Goal: Transaction & Acquisition: Purchase product/service

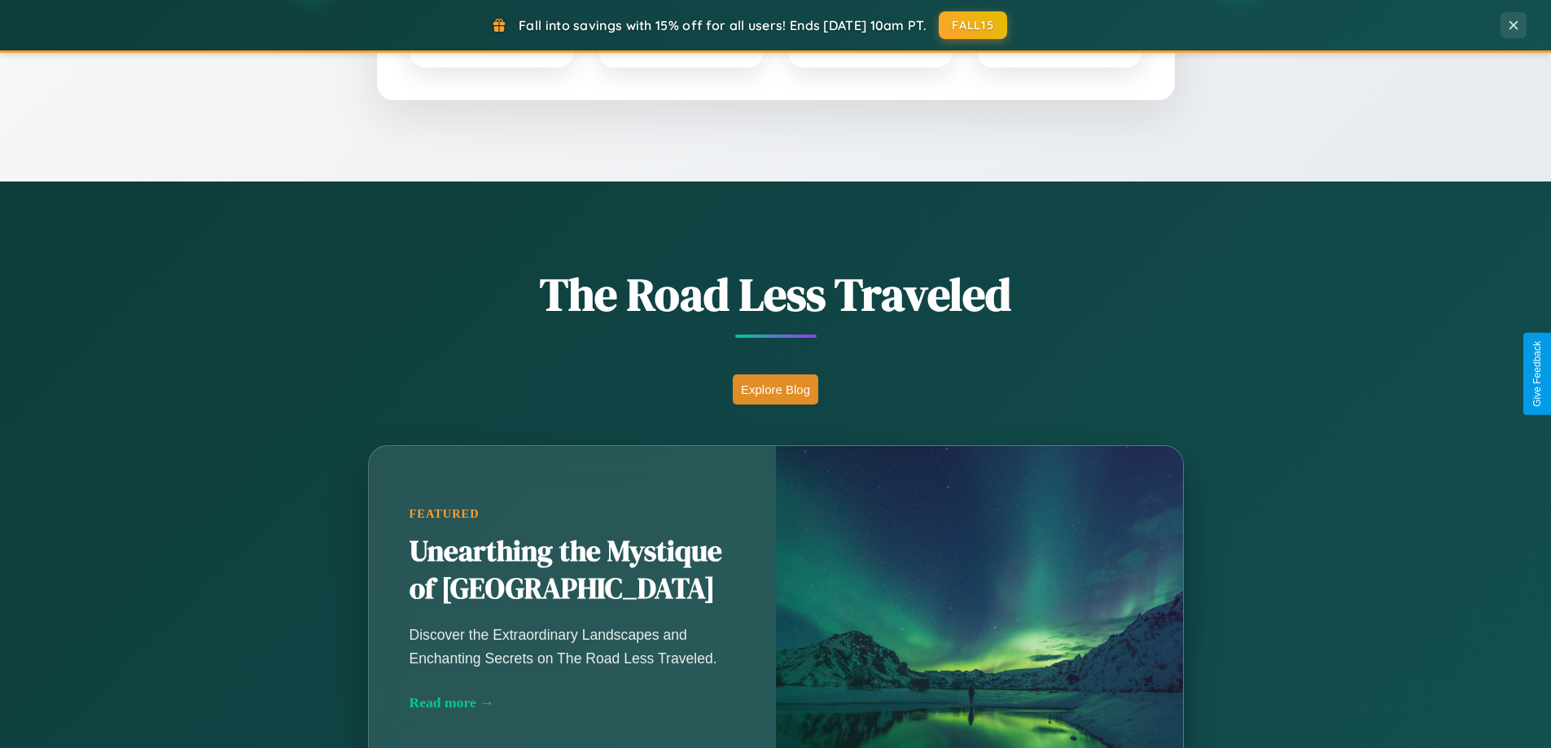
scroll to position [1120, 0]
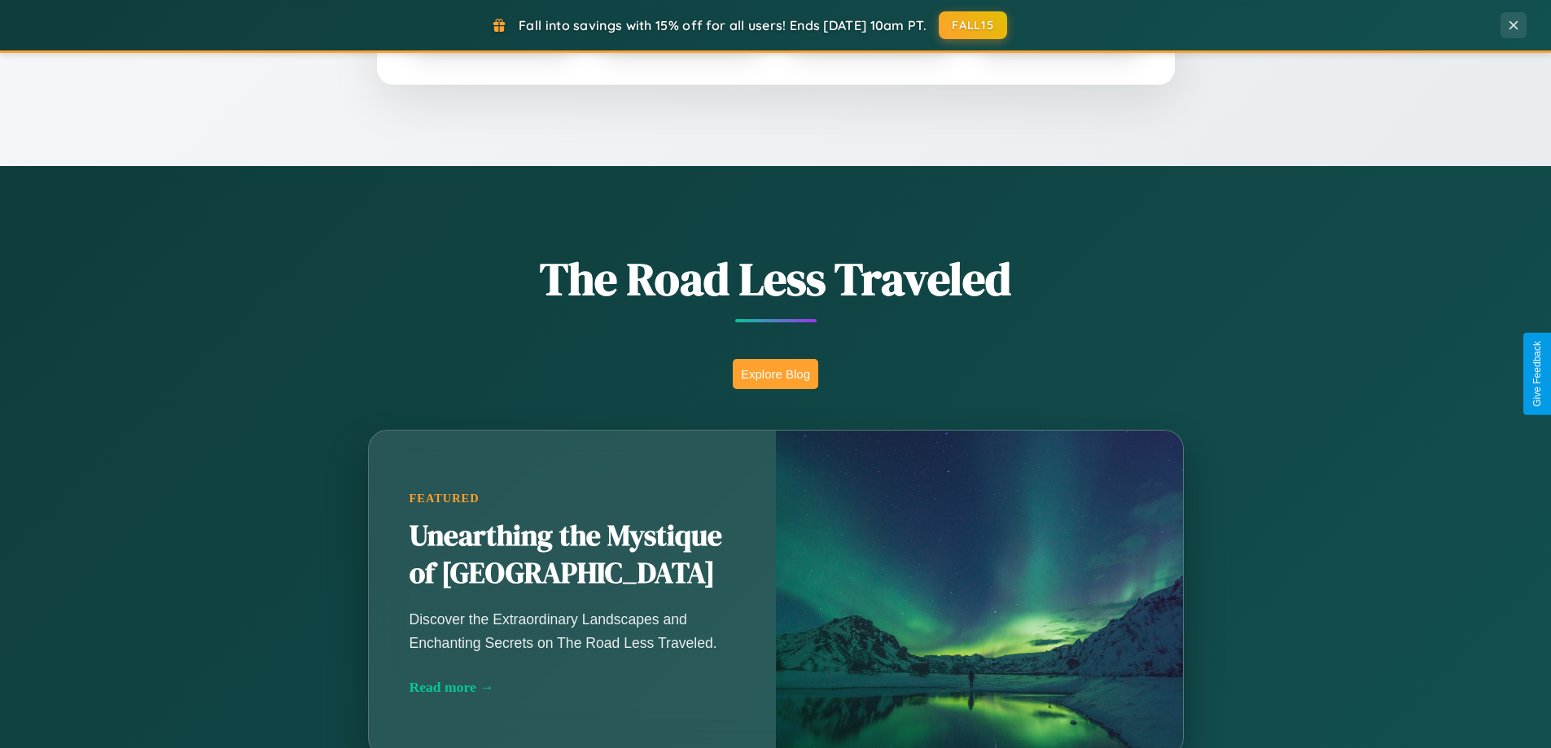
click at [775, 374] on button "Explore Blog" at bounding box center [775, 374] width 85 height 30
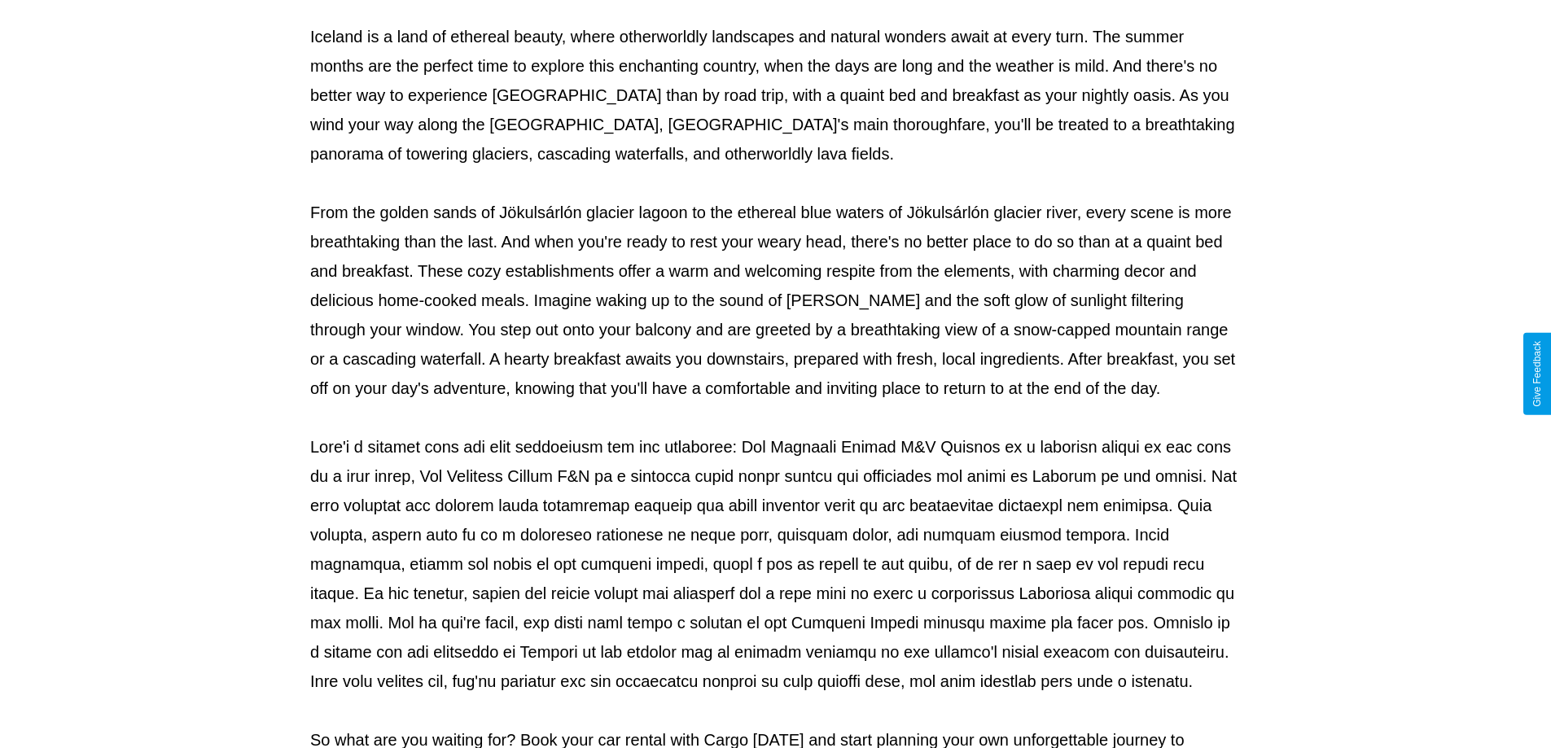
scroll to position [527, 0]
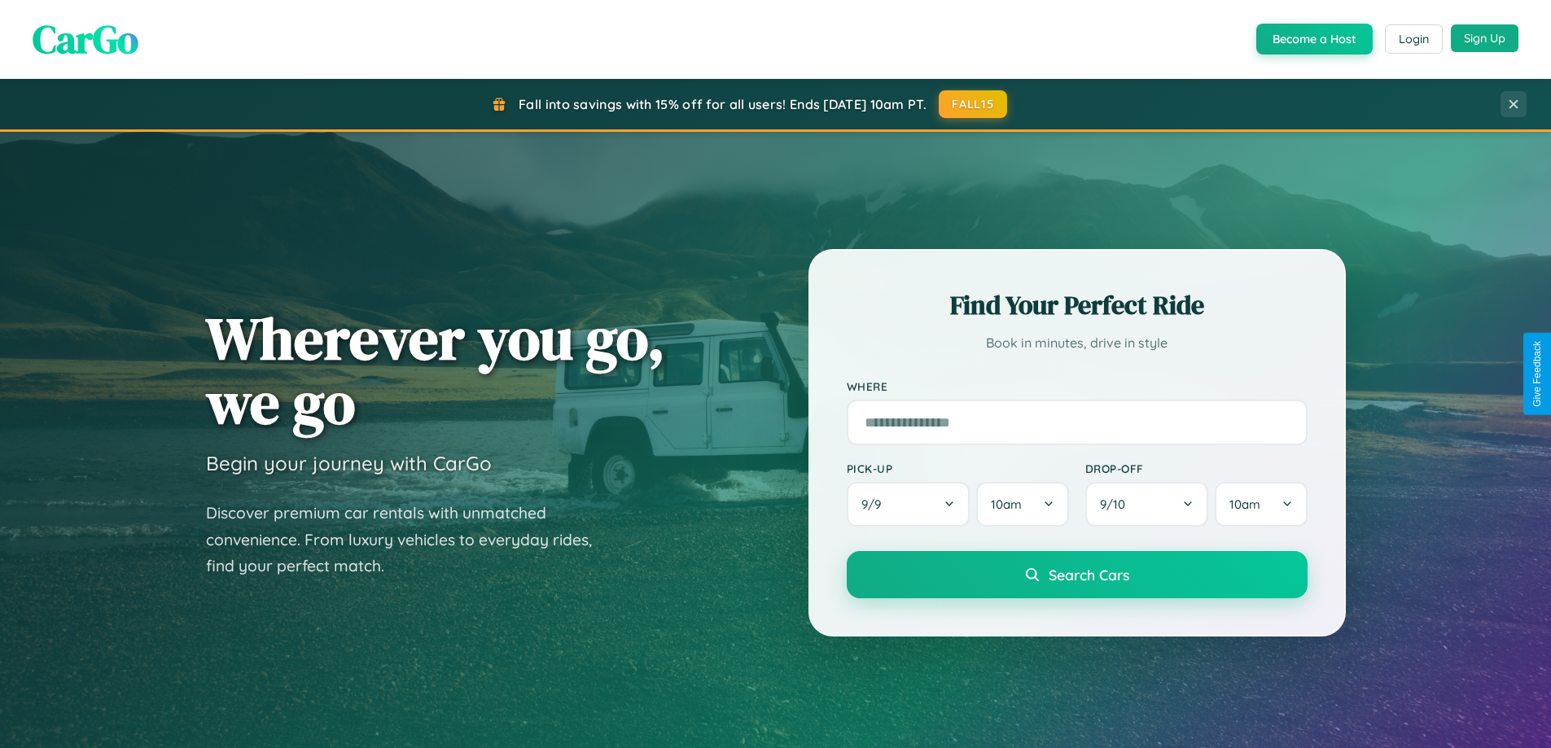
click at [1484, 38] on button "Sign Up" at bounding box center [1485, 38] width 68 height 28
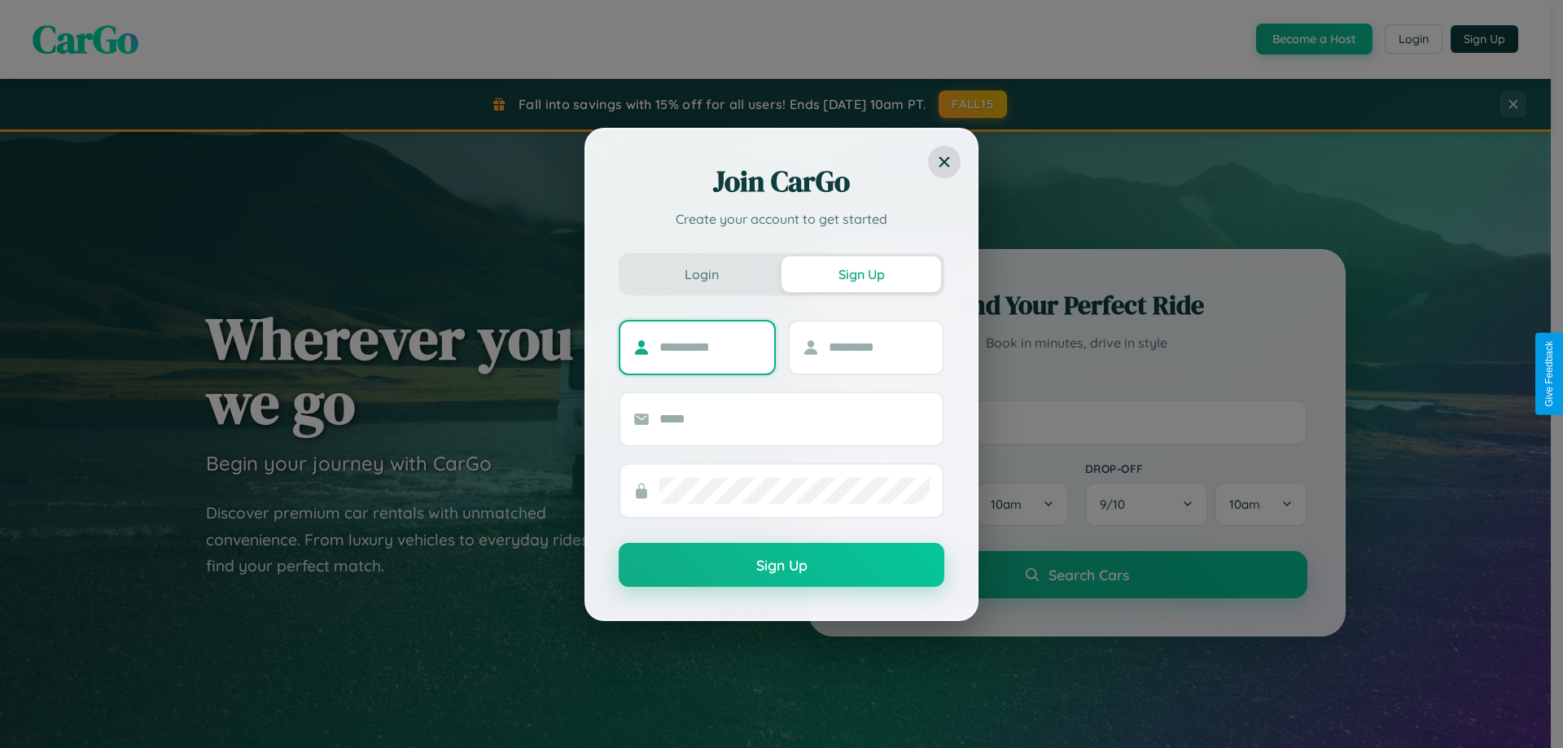
click at [710, 347] on input "text" at bounding box center [710, 348] width 102 height 26
type input "*****"
click at [878, 347] on input "text" at bounding box center [880, 348] width 102 height 26
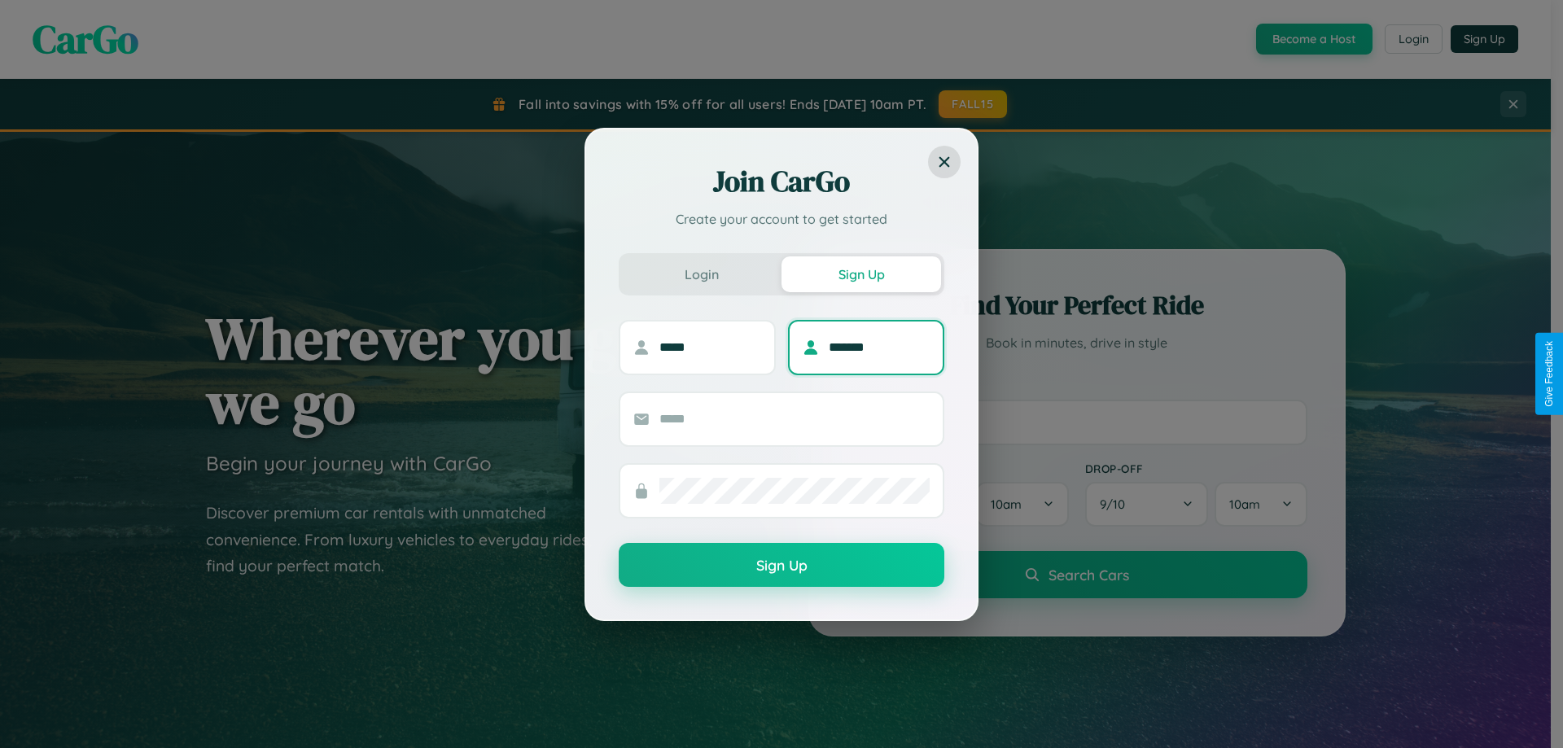
type input "*******"
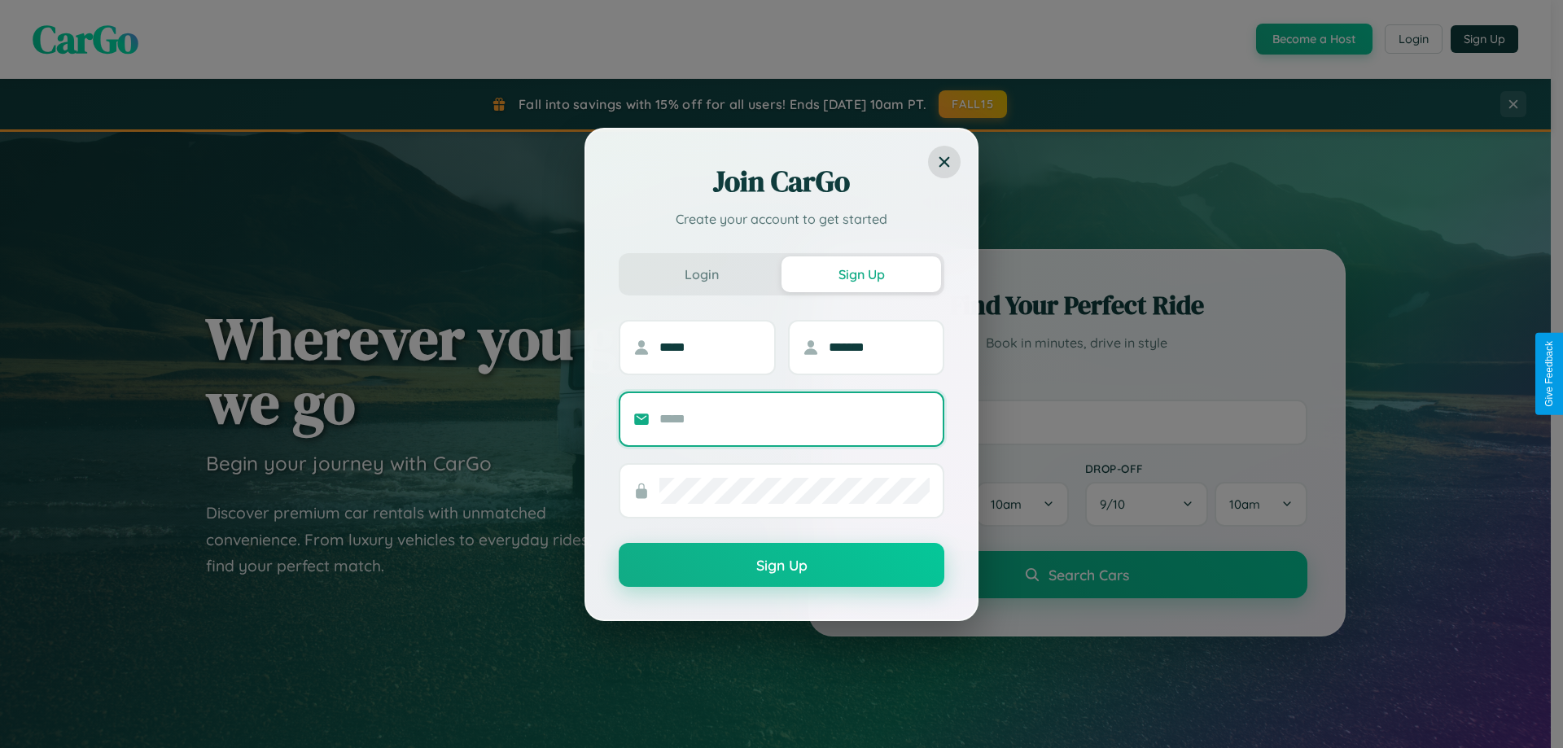
click at [794, 418] on input "text" at bounding box center [794, 419] width 270 height 26
type input "**********"
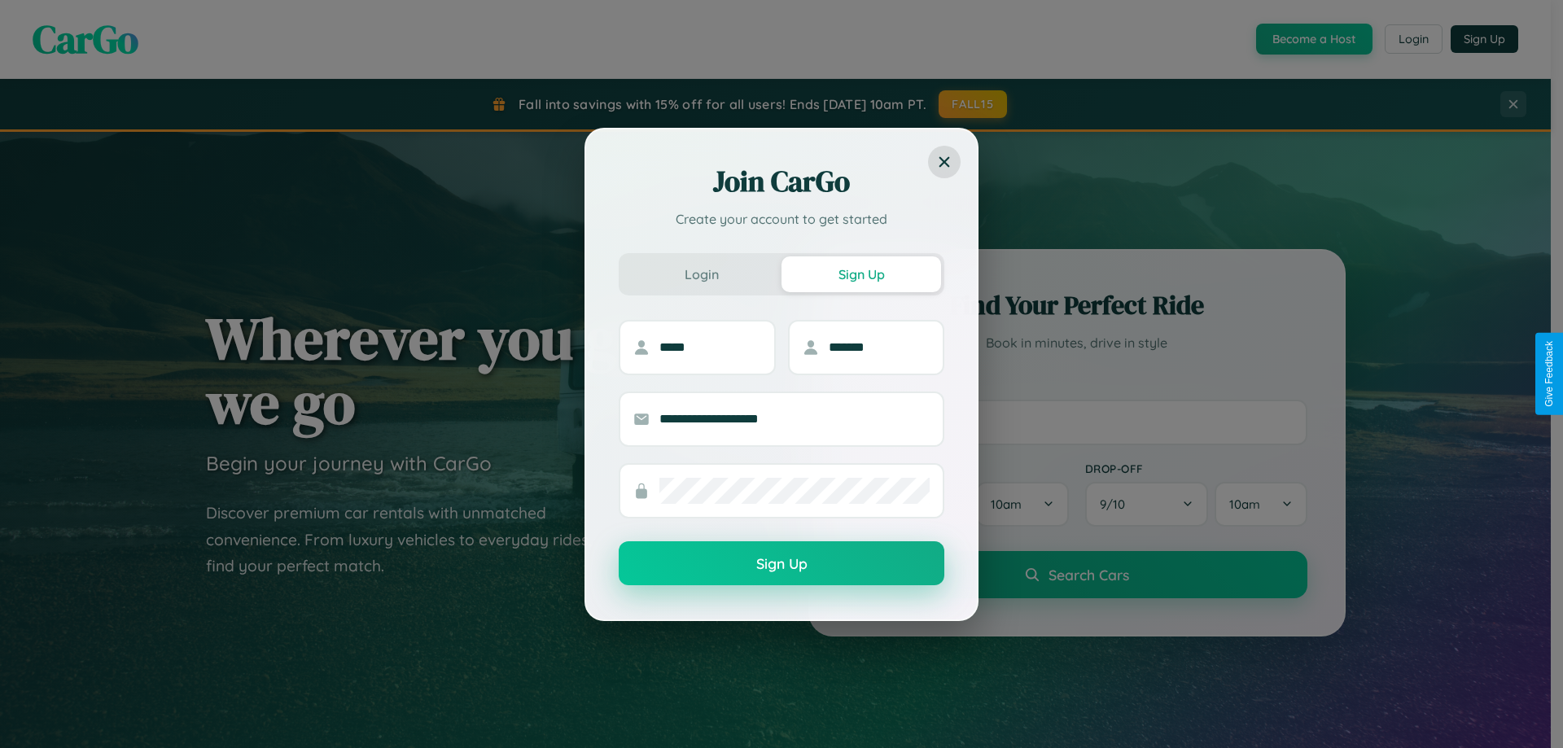
click at [781, 564] on button "Sign Up" at bounding box center [782, 563] width 326 height 44
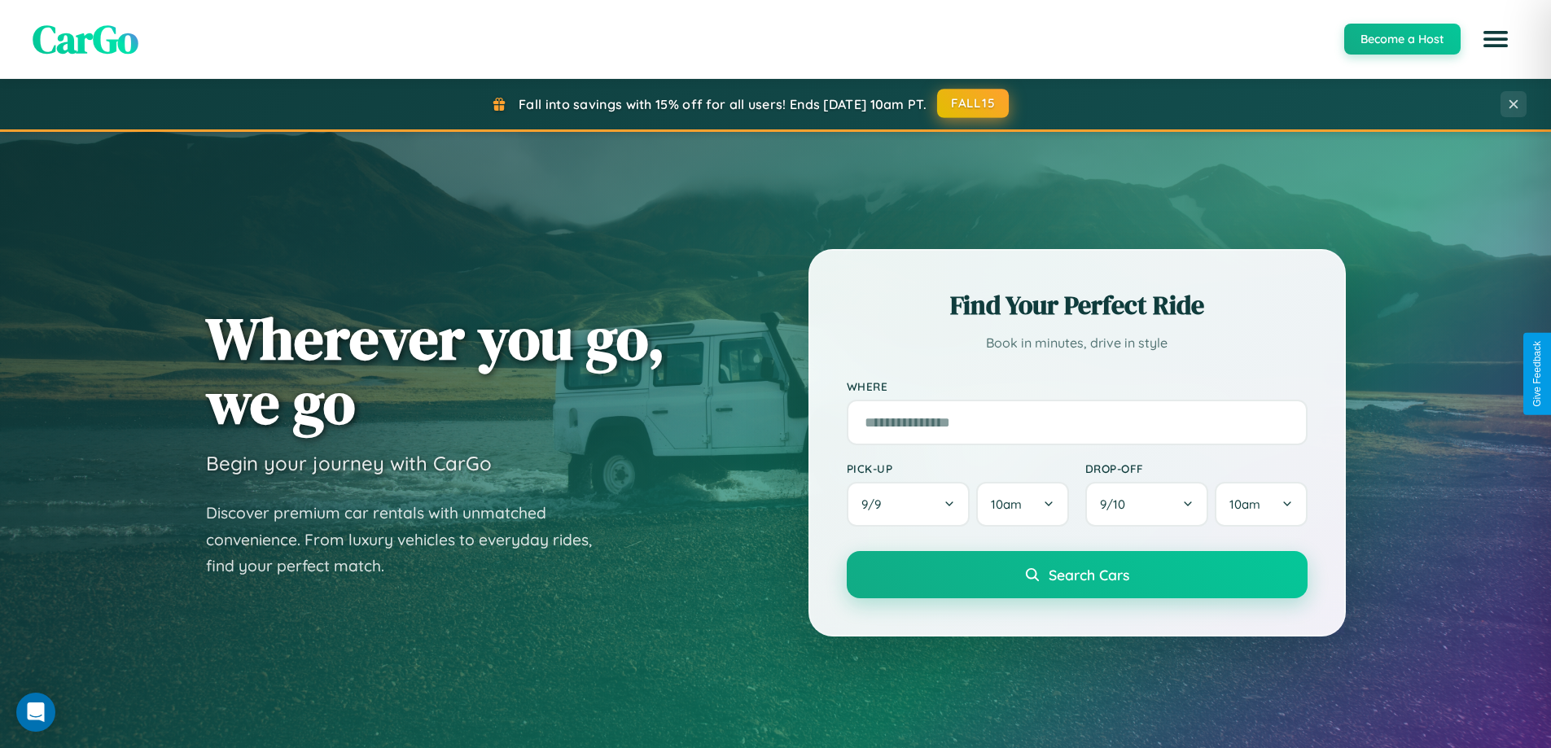
click at [974, 103] on button "FALL15" at bounding box center [973, 103] width 72 height 29
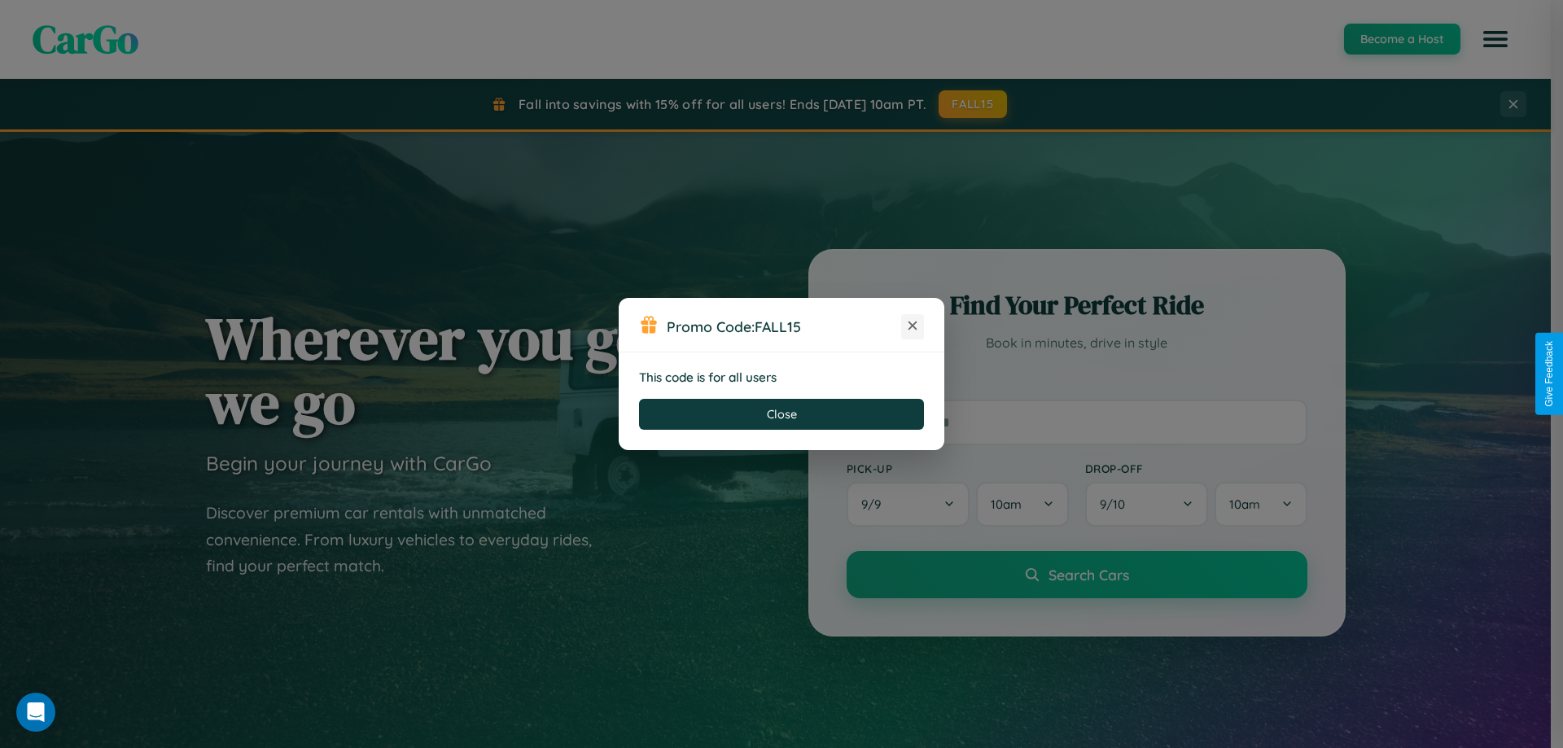
click at [912, 326] on icon at bounding box center [912, 325] width 16 height 16
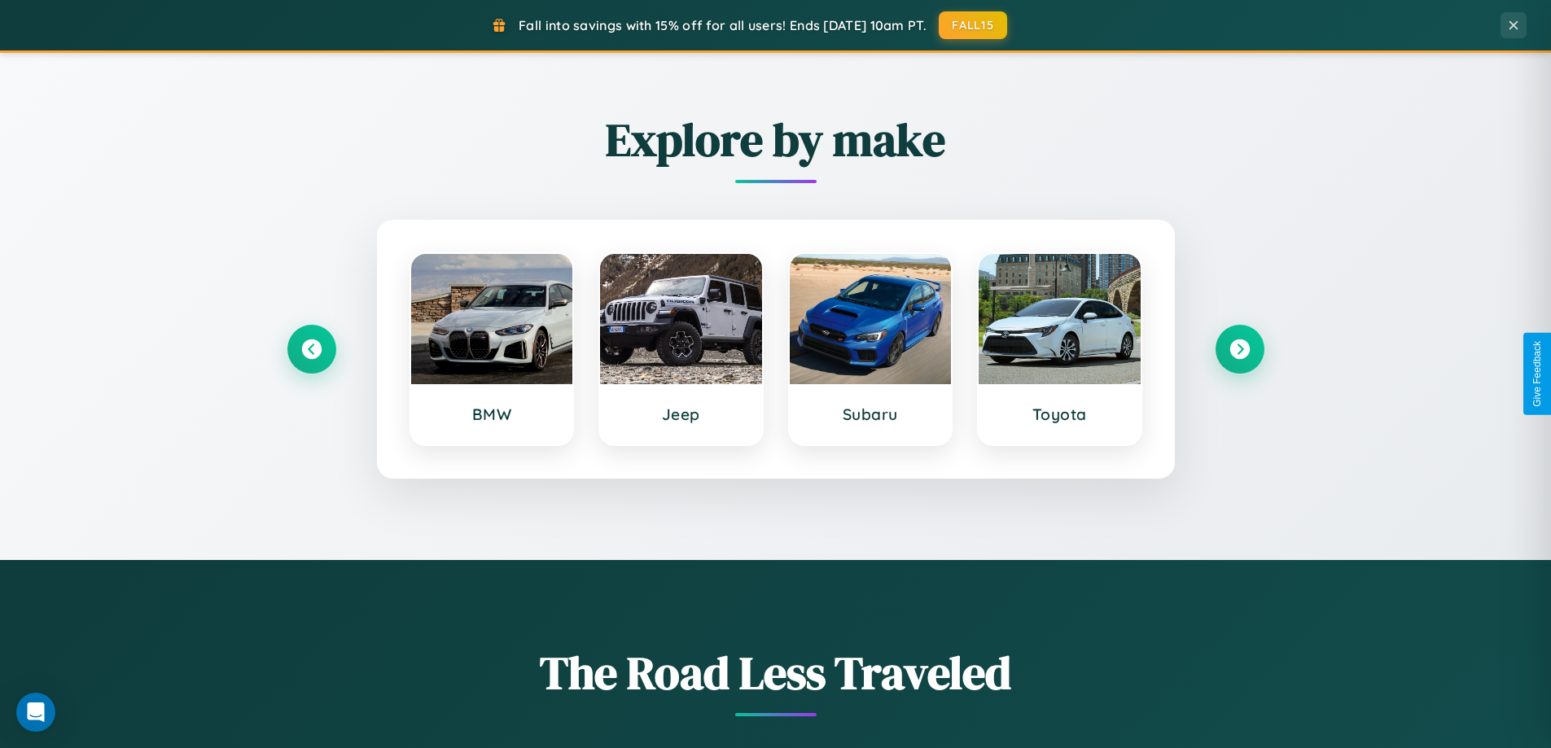
scroll to position [3132, 0]
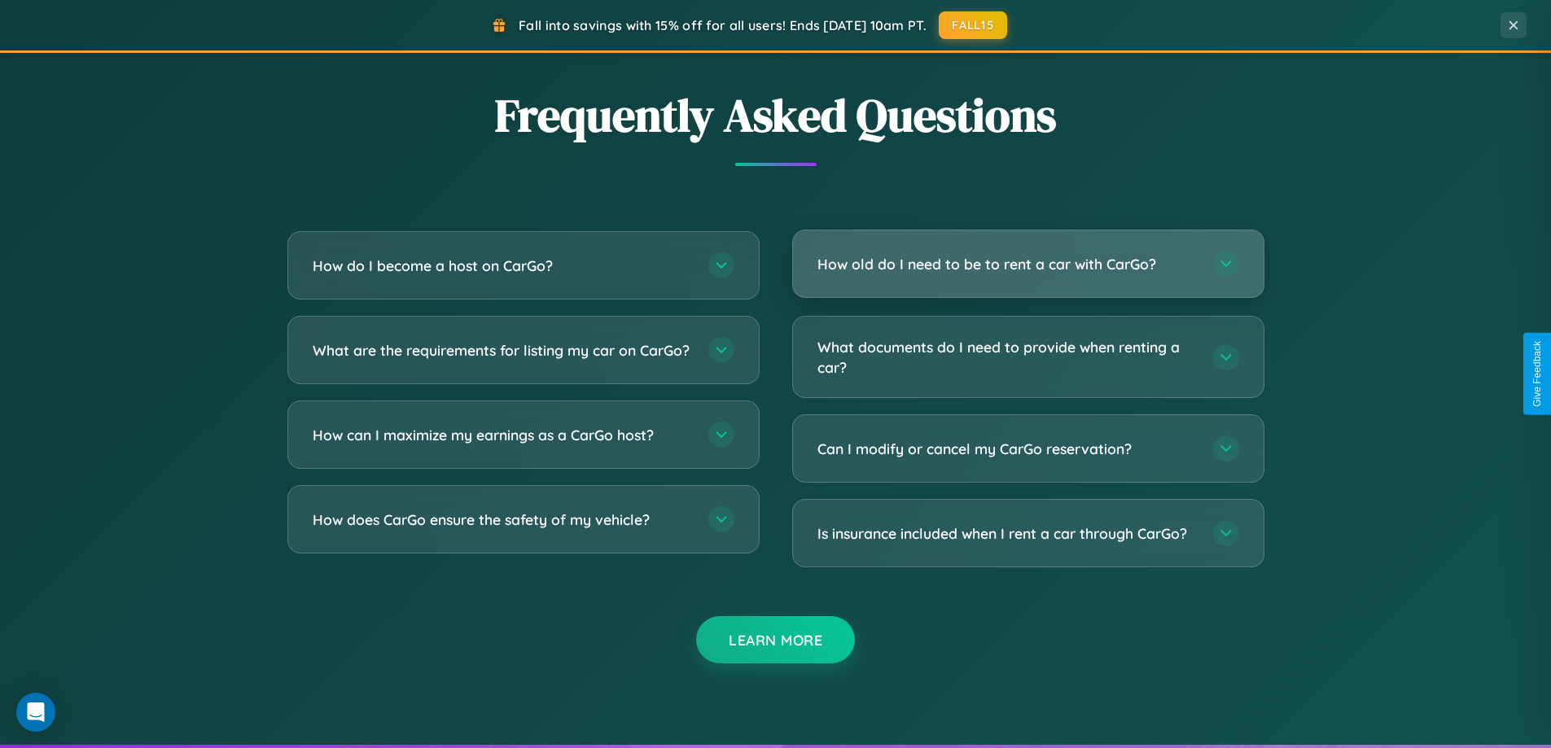
click at [1027, 265] on h3 "How old do I need to be to rent a car with CarGo?" at bounding box center [1006, 264] width 379 height 20
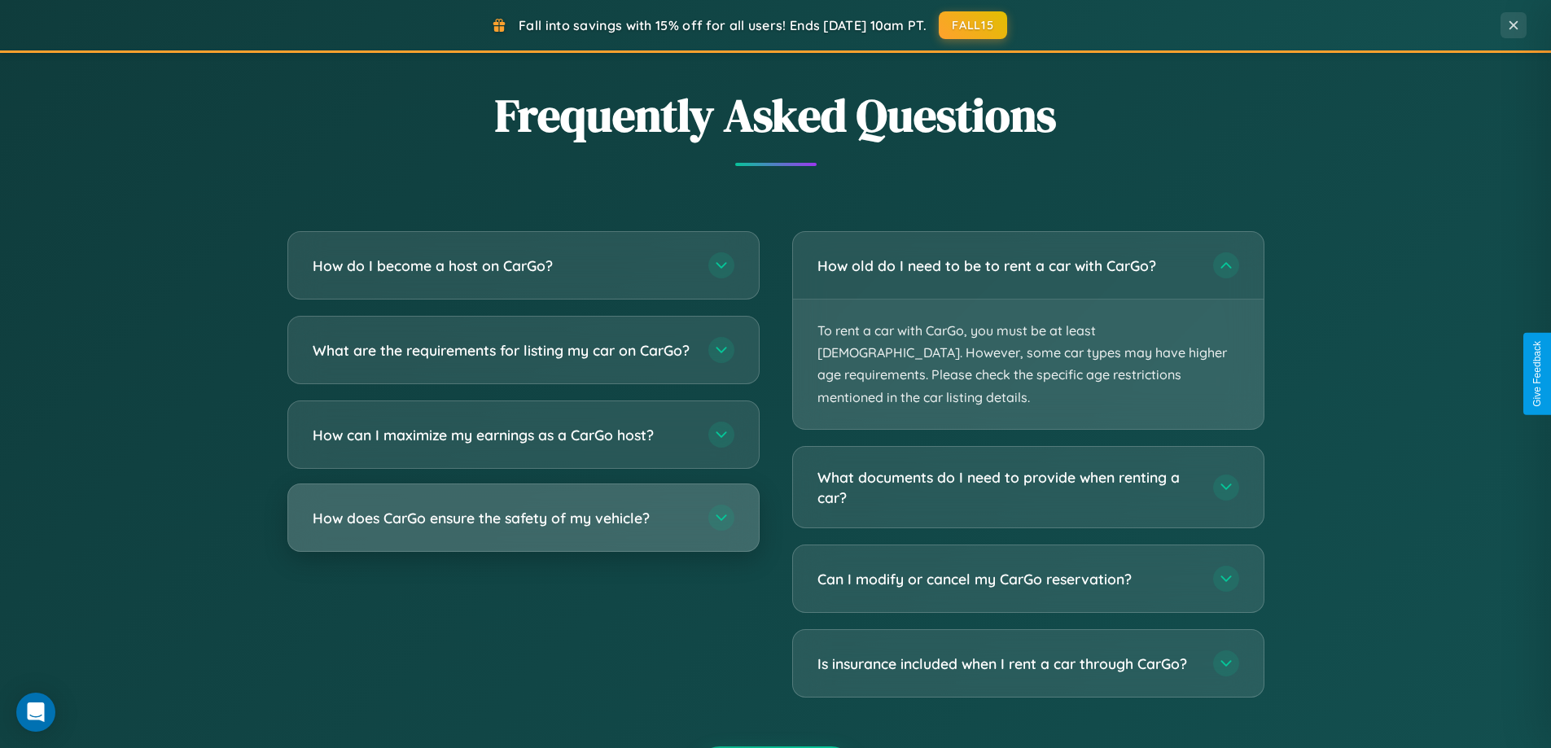
click at [523, 528] on h3 "How does CarGo ensure the safety of my vehicle?" at bounding box center [502, 518] width 379 height 20
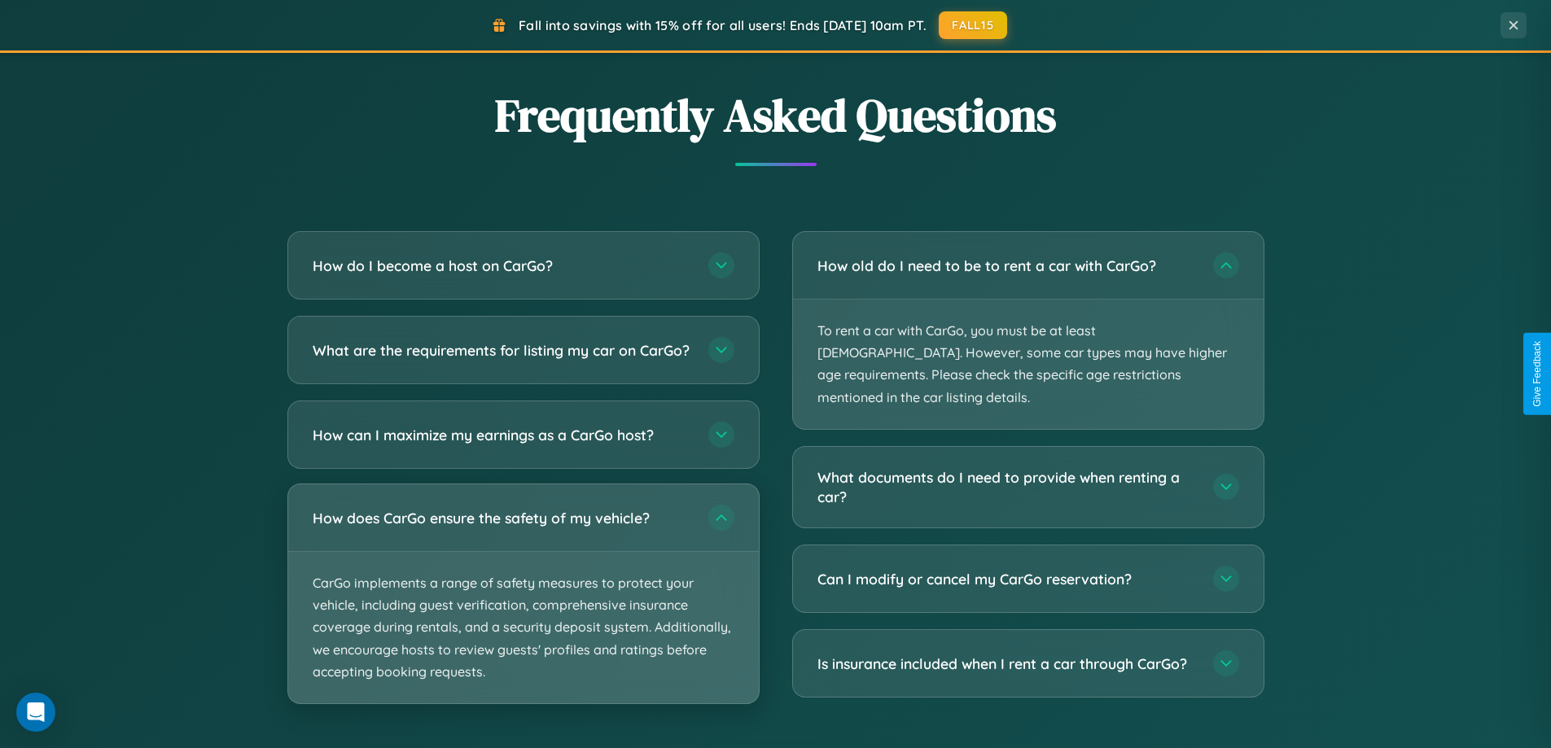
click at [523, 607] on p "CarGo implements a range of safety measures to protect your vehicle, including …" at bounding box center [523, 627] width 470 height 151
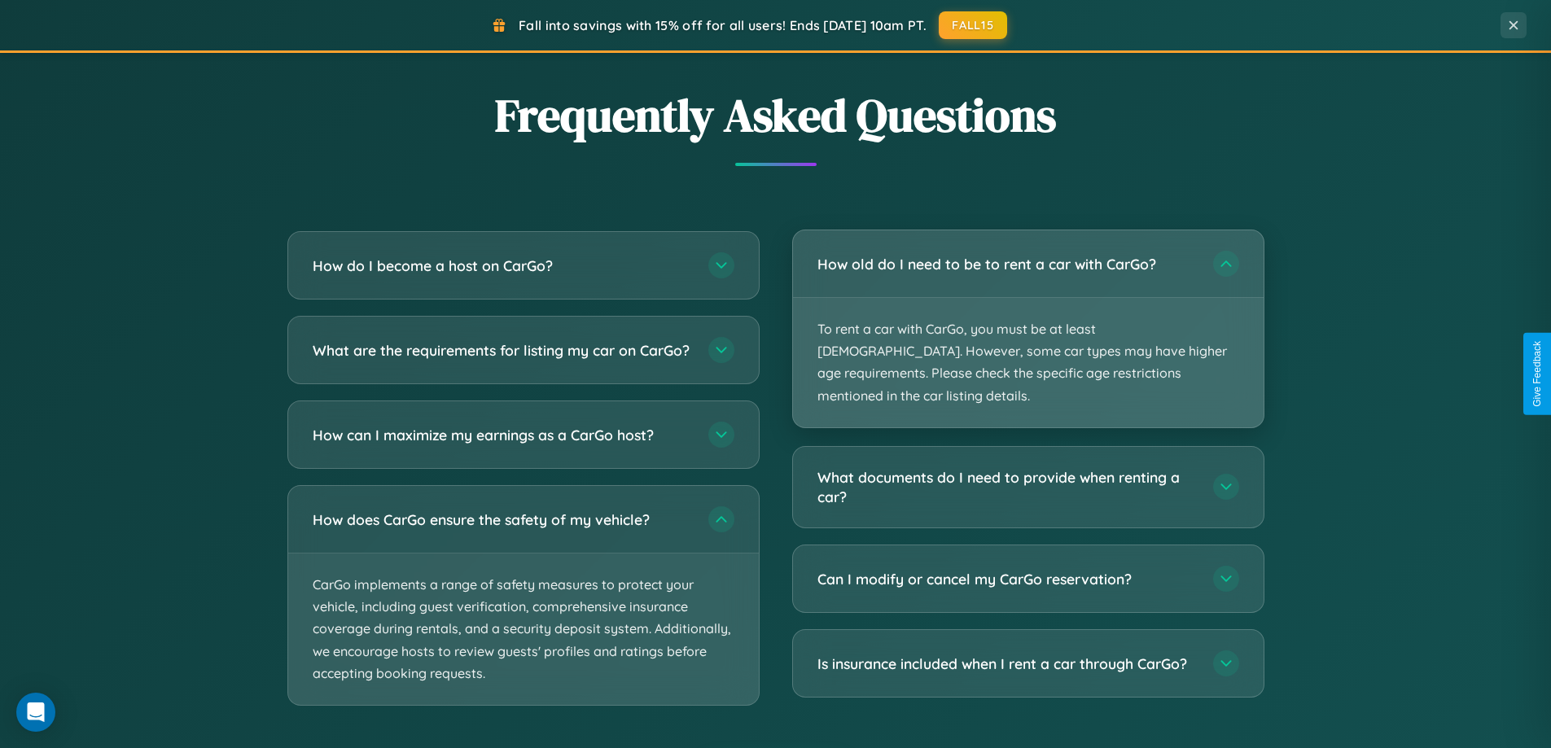
click at [1027, 319] on p "To rent a car with CarGo, you must be at least [DEMOGRAPHIC_DATA]. However, som…" at bounding box center [1028, 362] width 470 height 129
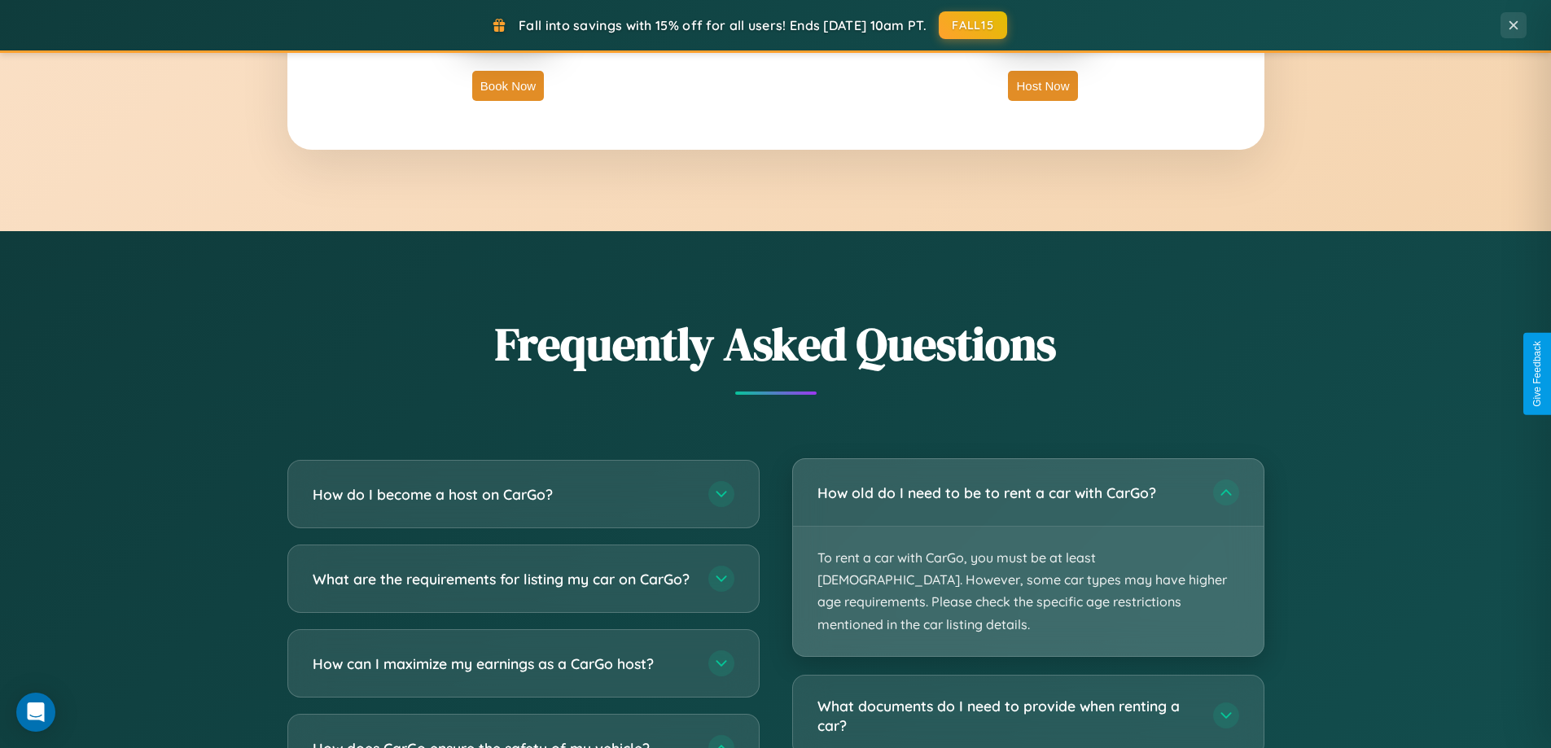
scroll to position [702, 0]
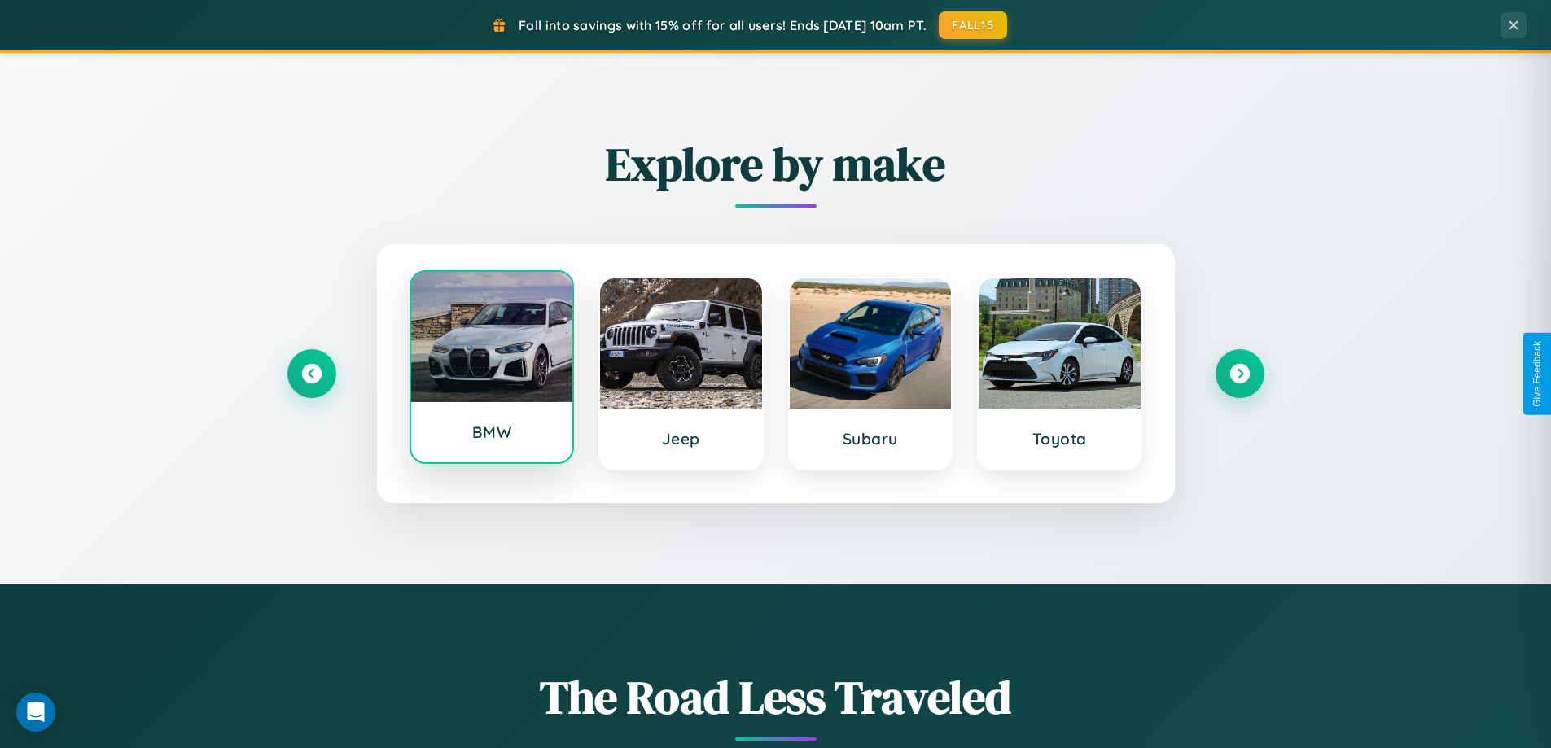
click at [491, 369] on div at bounding box center [492, 337] width 162 height 130
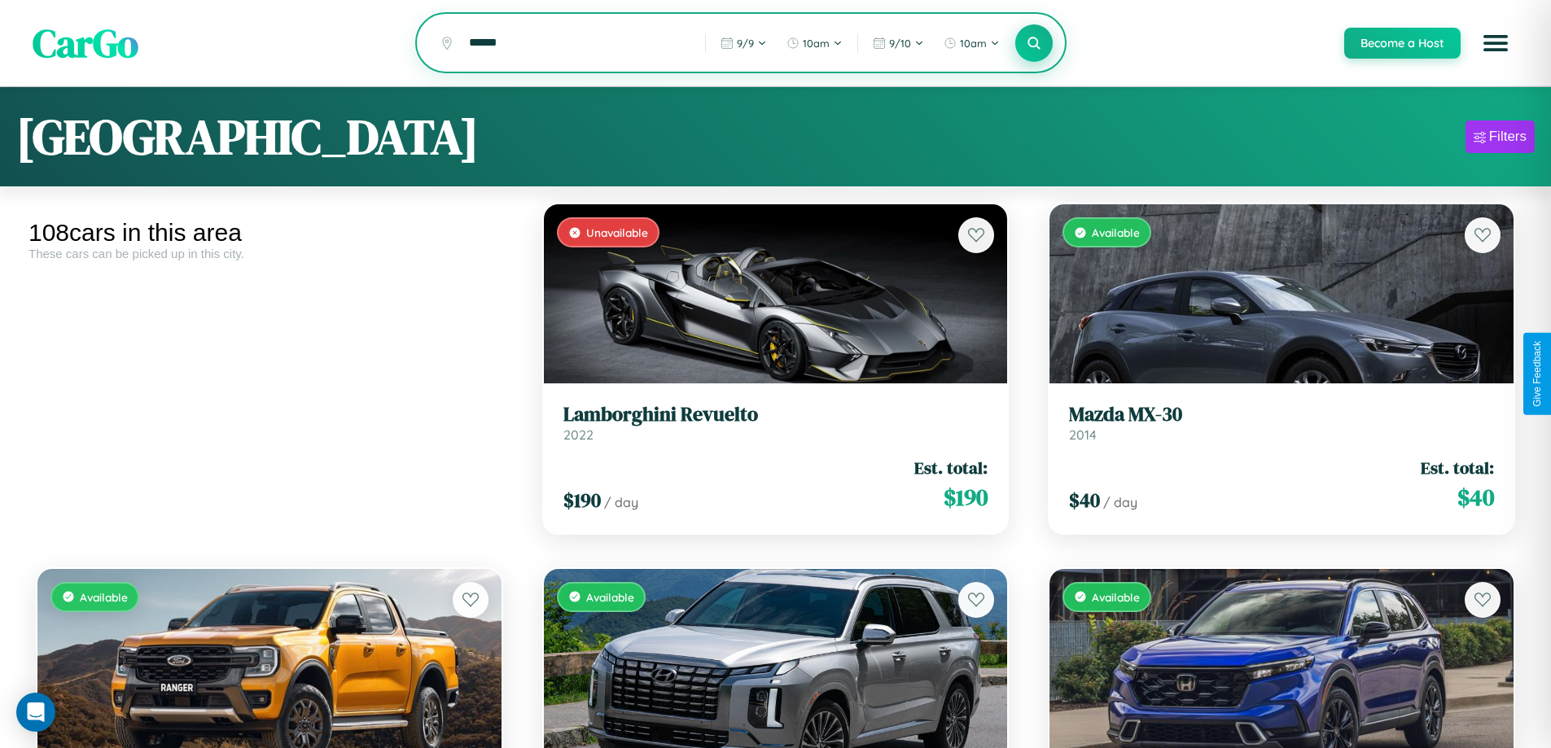
click at [1033, 44] on icon at bounding box center [1033, 42] width 15 height 15
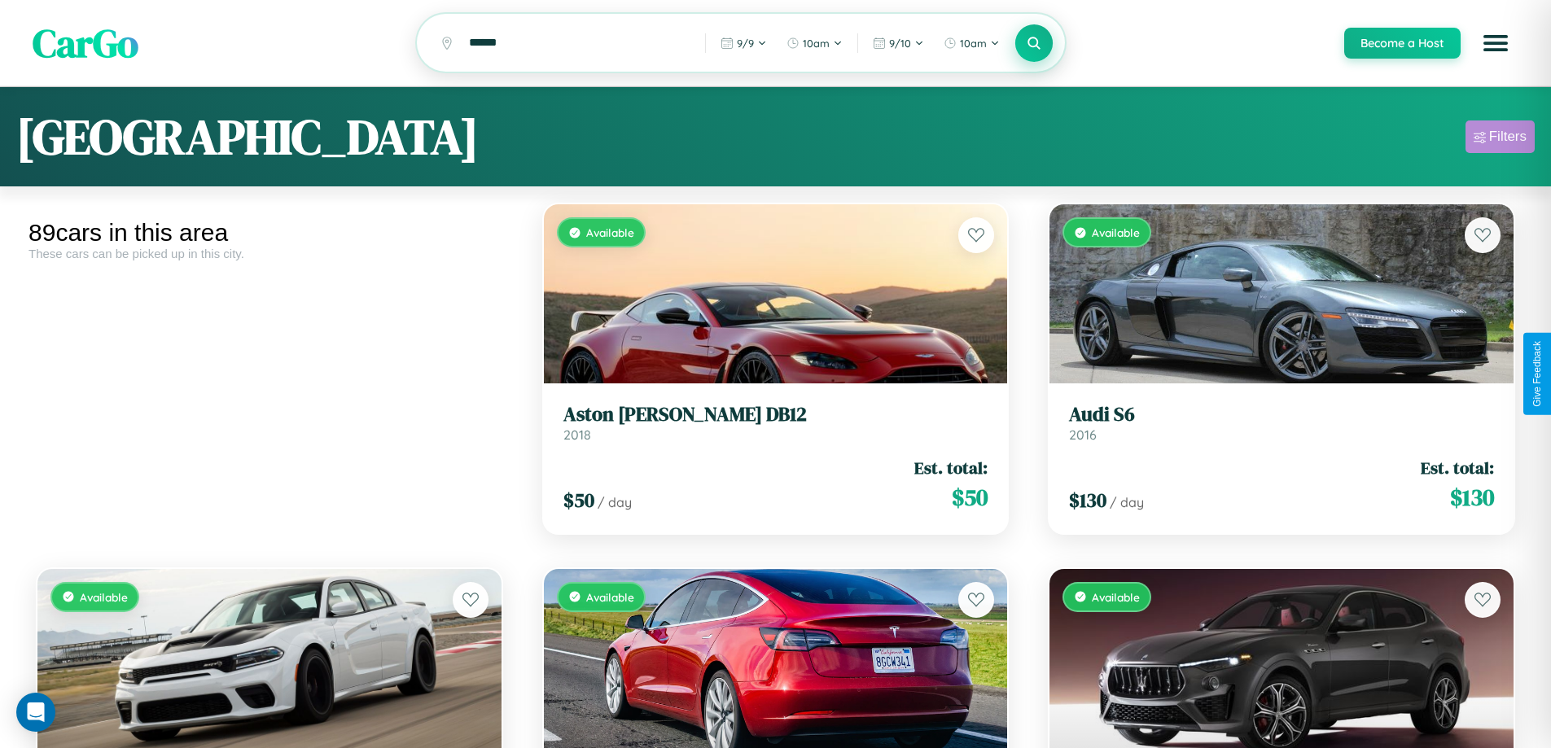
click at [1499, 139] on div "Filters" at bounding box center [1507, 137] width 37 height 16
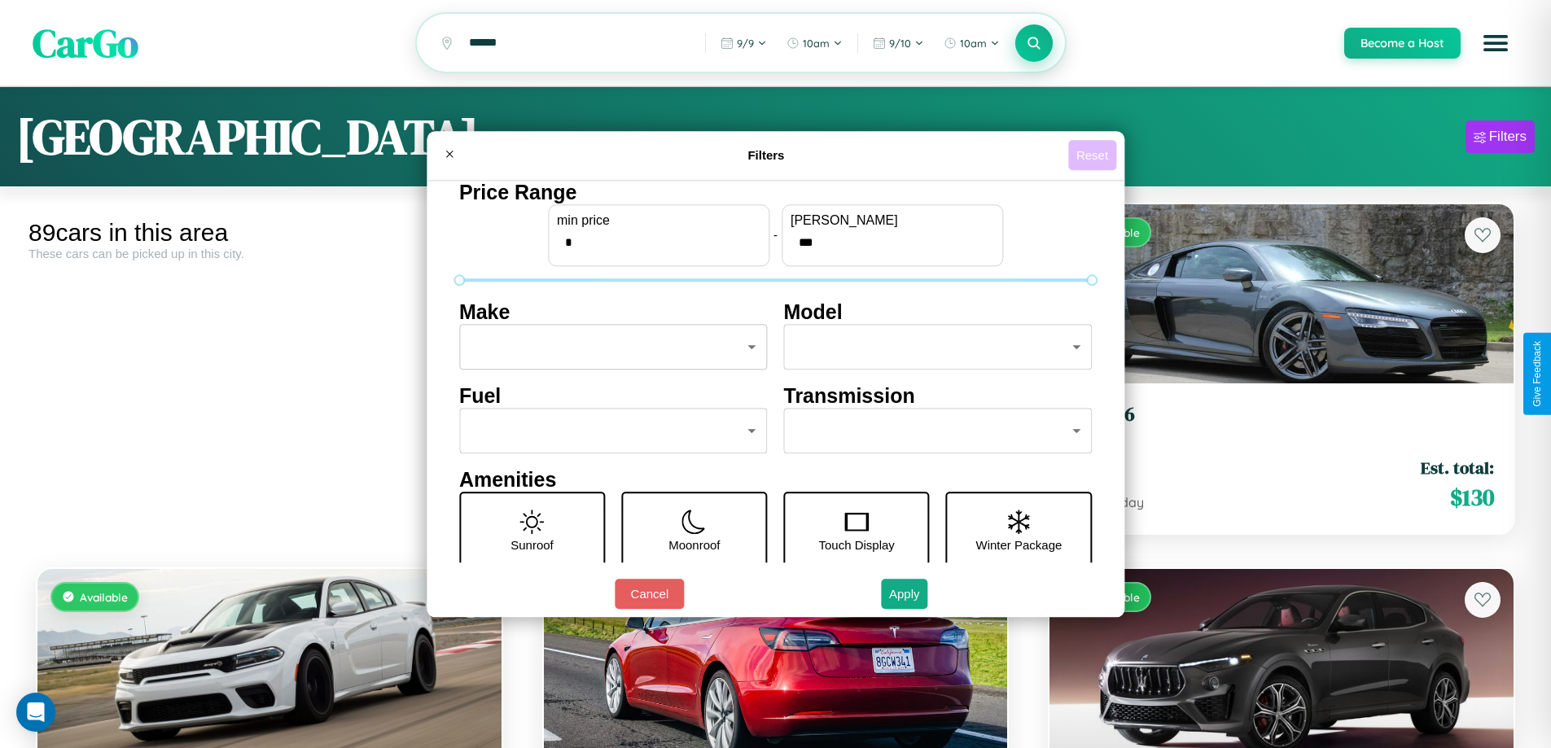
click at [1094, 155] on button "Reset" at bounding box center [1092, 155] width 48 height 30
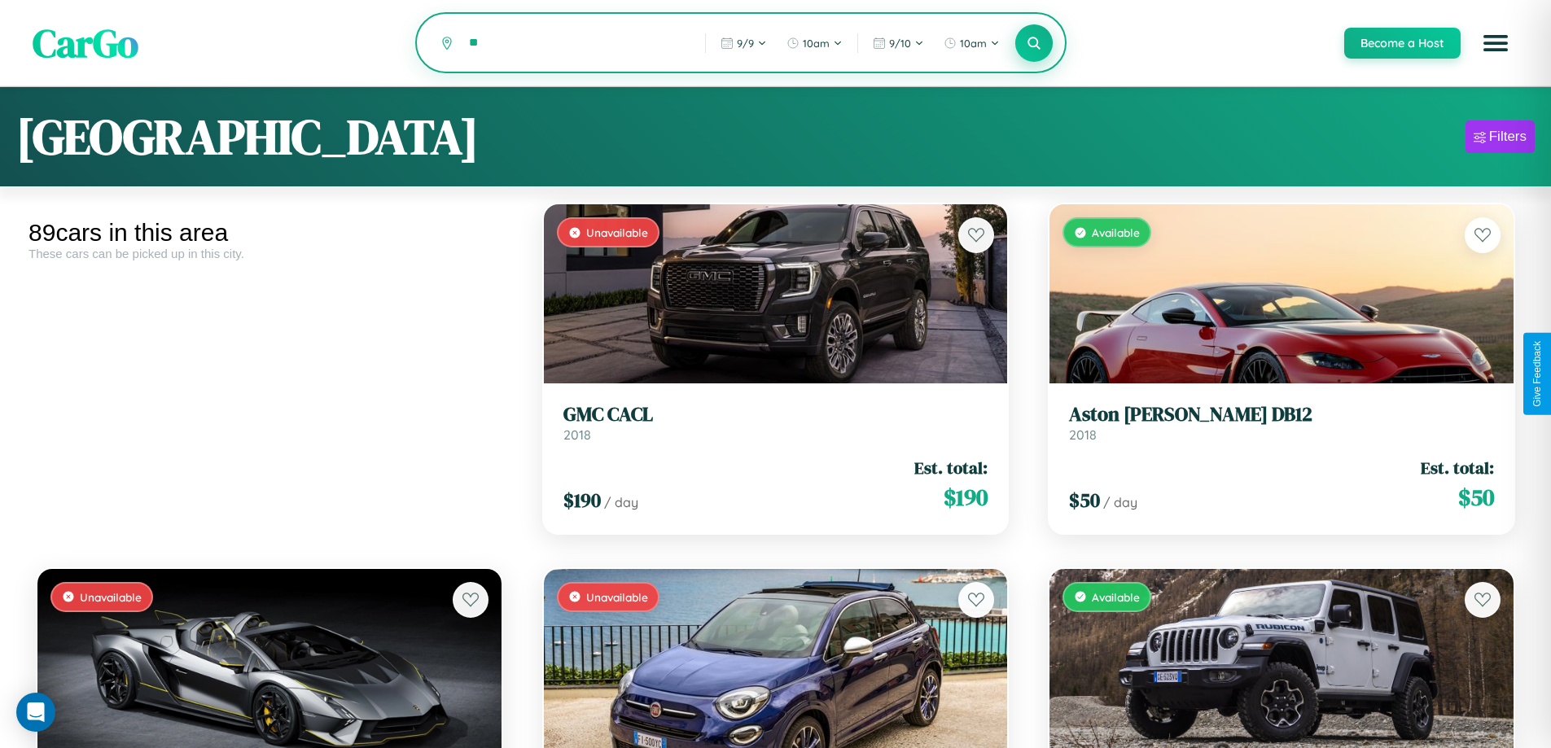
type input "*"
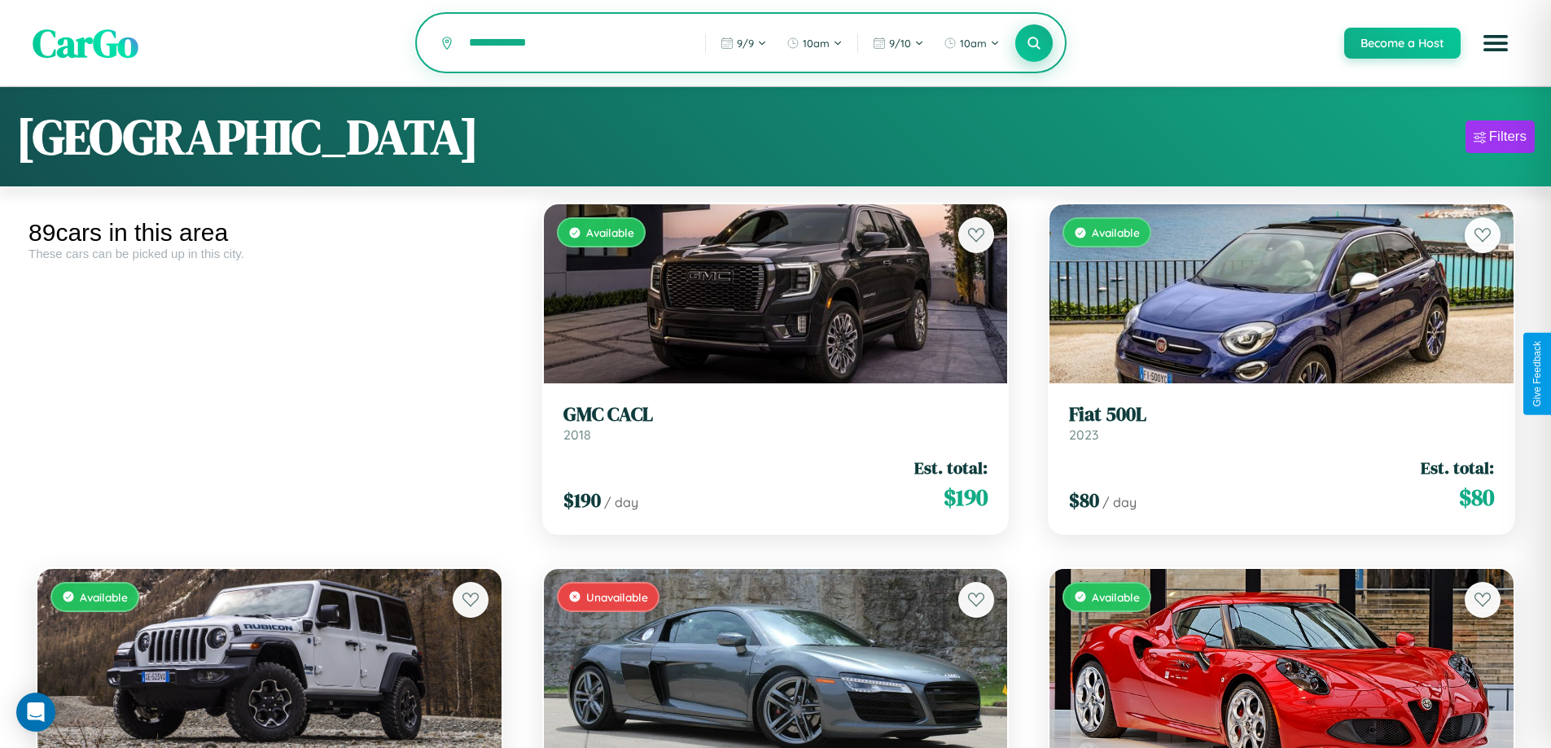
type input "**********"
click at [1033, 44] on icon at bounding box center [1033, 42] width 15 height 15
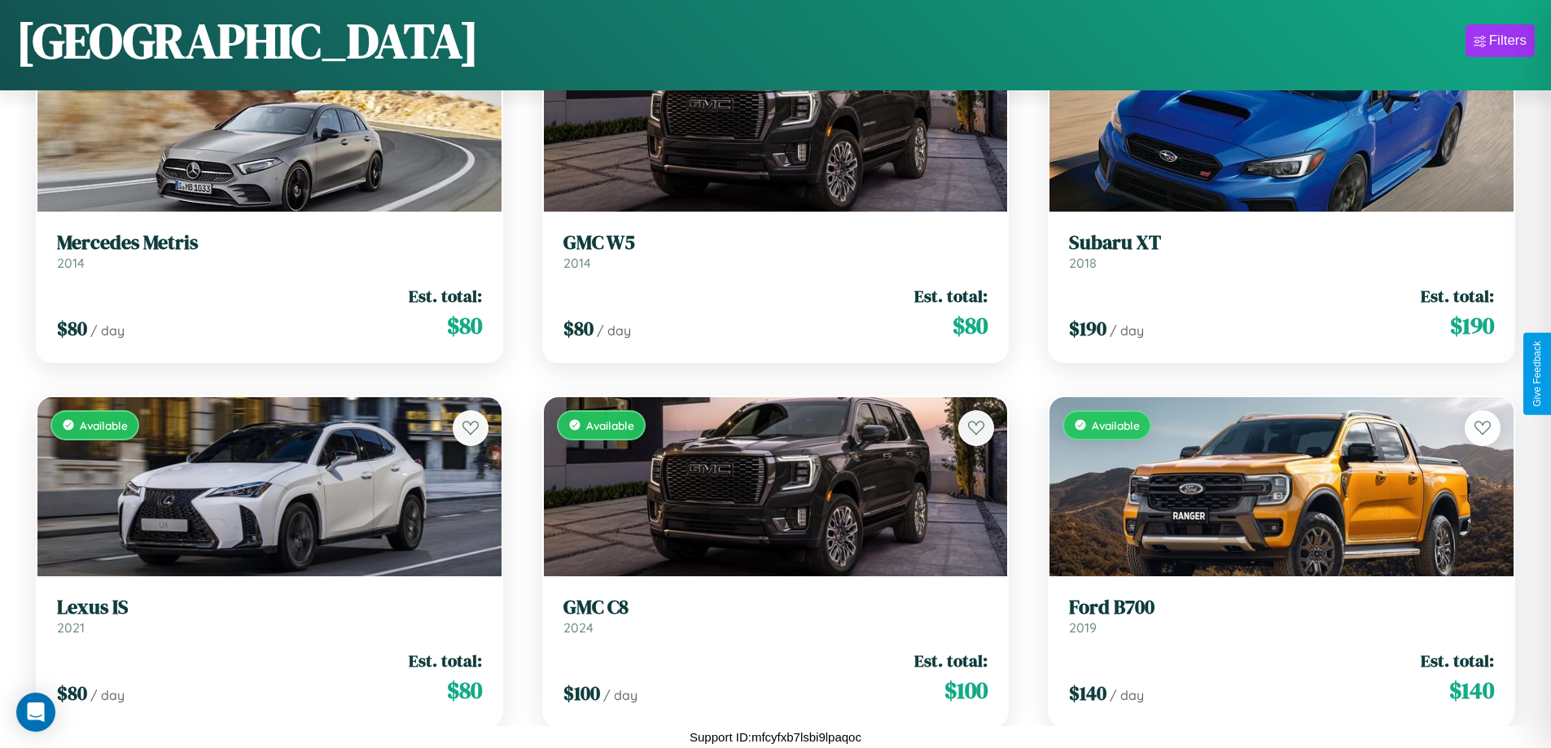
scroll to position [3509, 0]
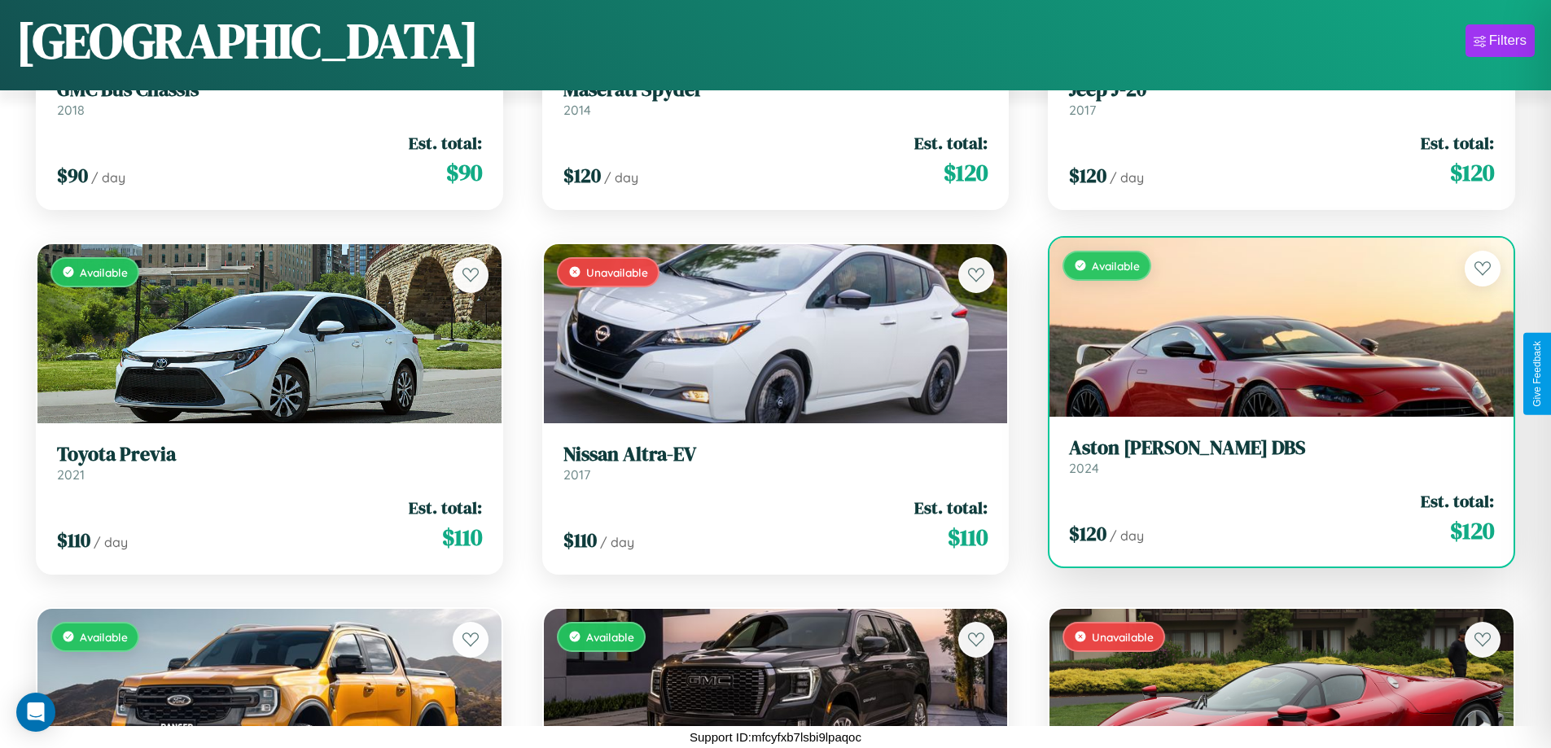
click at [1271, 457] on h3 "Aston [PERSON_NAME] DBS" at bounding box center [1281, 448] width 425 height 24
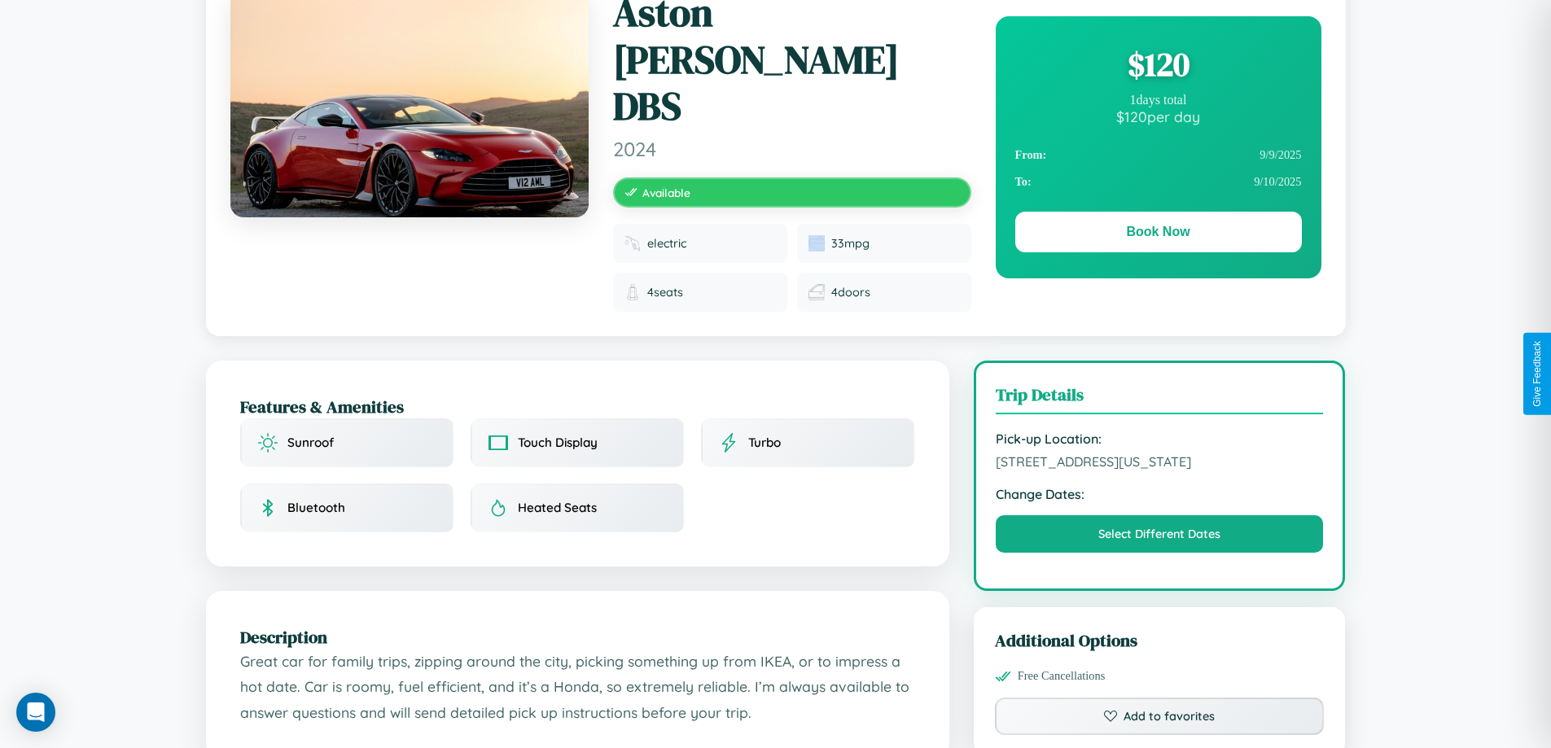
scroll to position [551, 0]
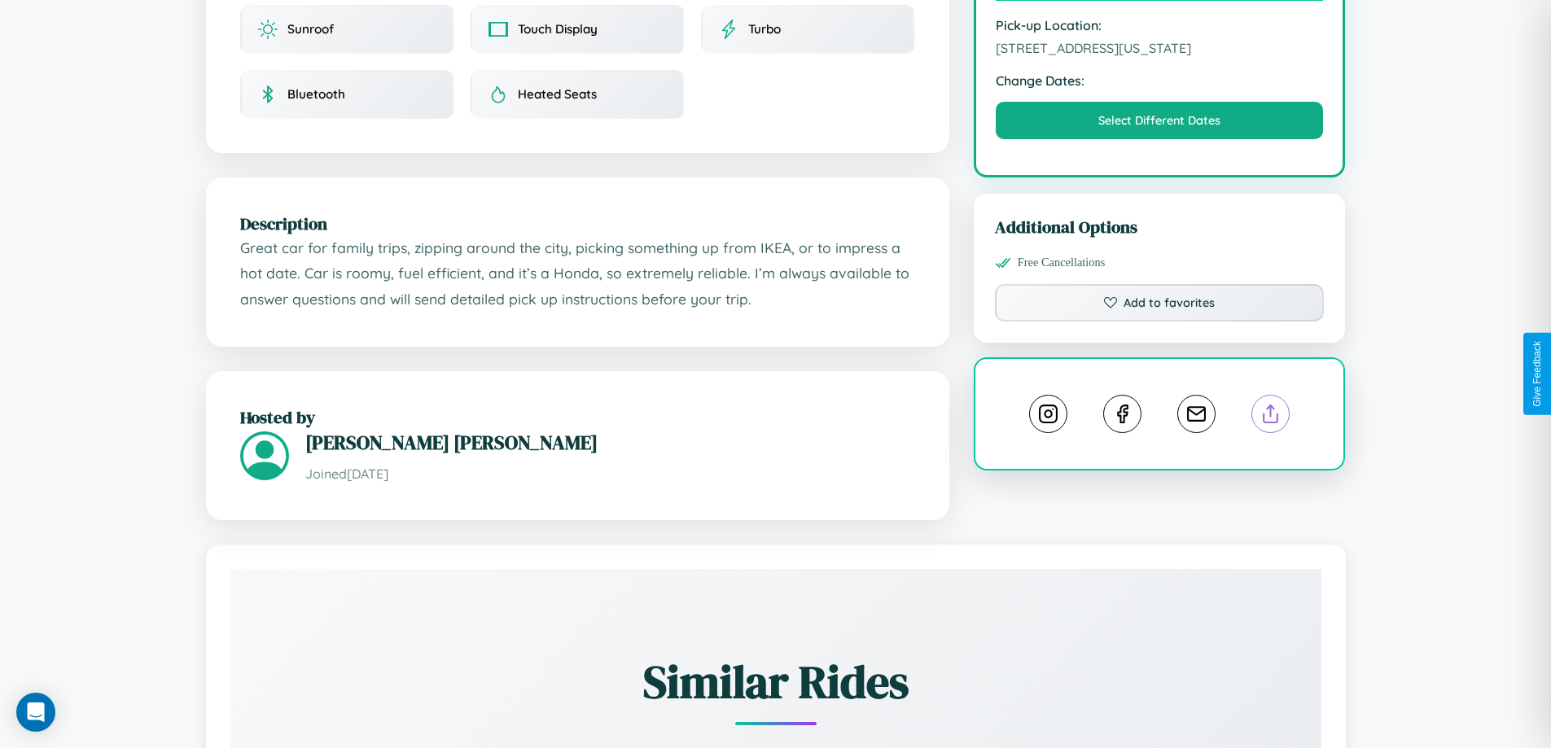
click at [1271, 405] on line at bounding box center [1271, 410] width 0 height 11
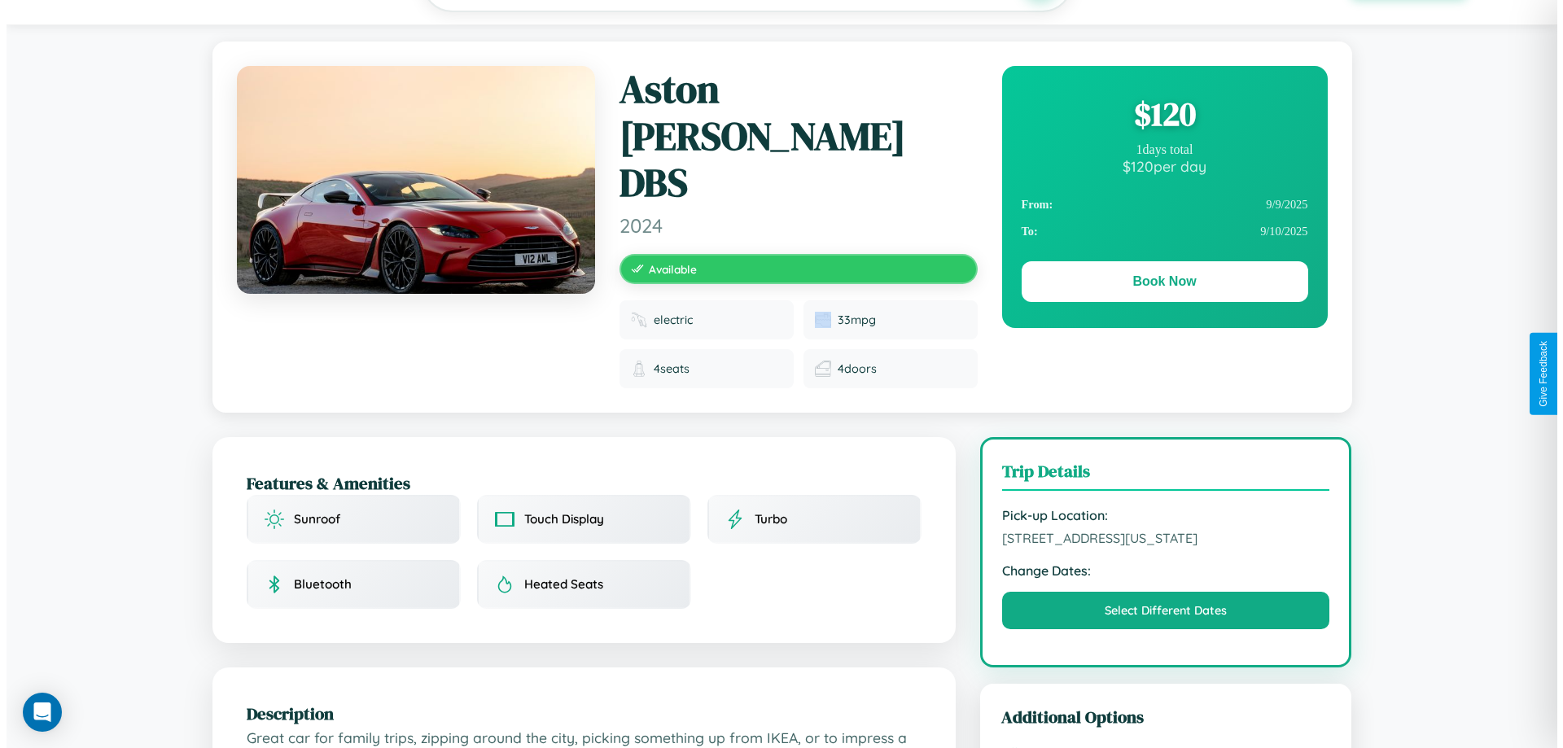
scroll to position [0, 0]
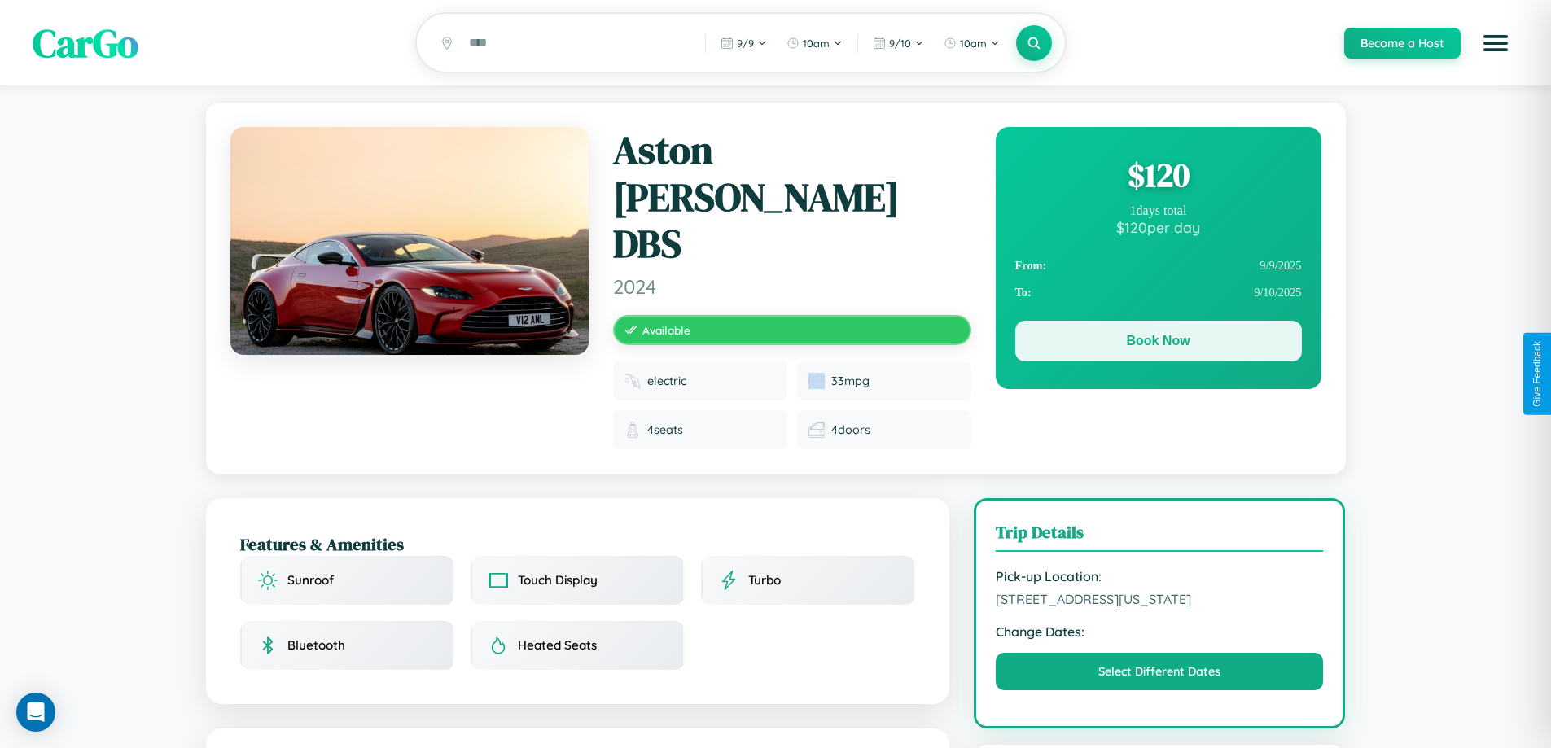
click at [1157, 343] on button "Book Now" at bounding box center [1158, 341] width 287 height 41
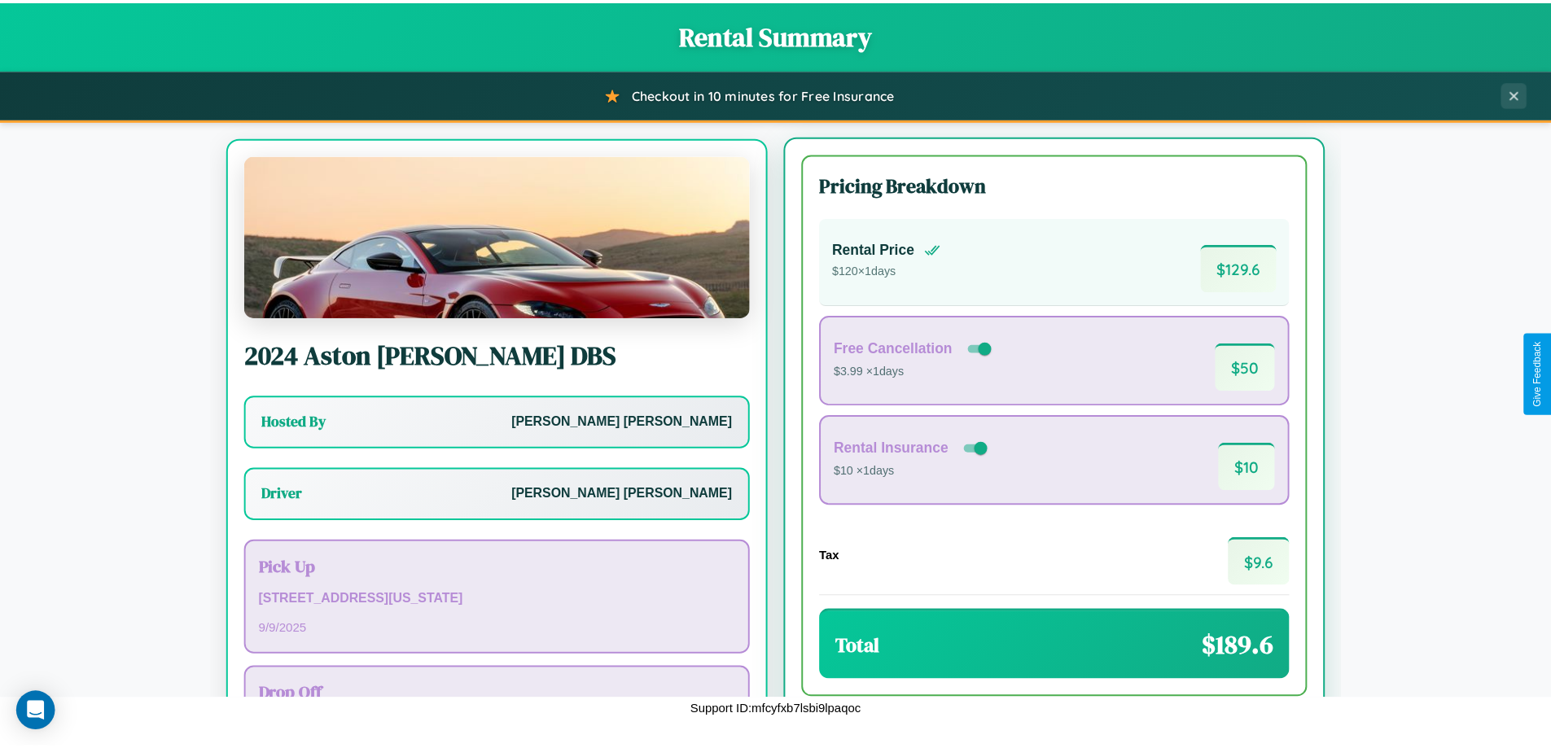
scroll to position [76, 0]
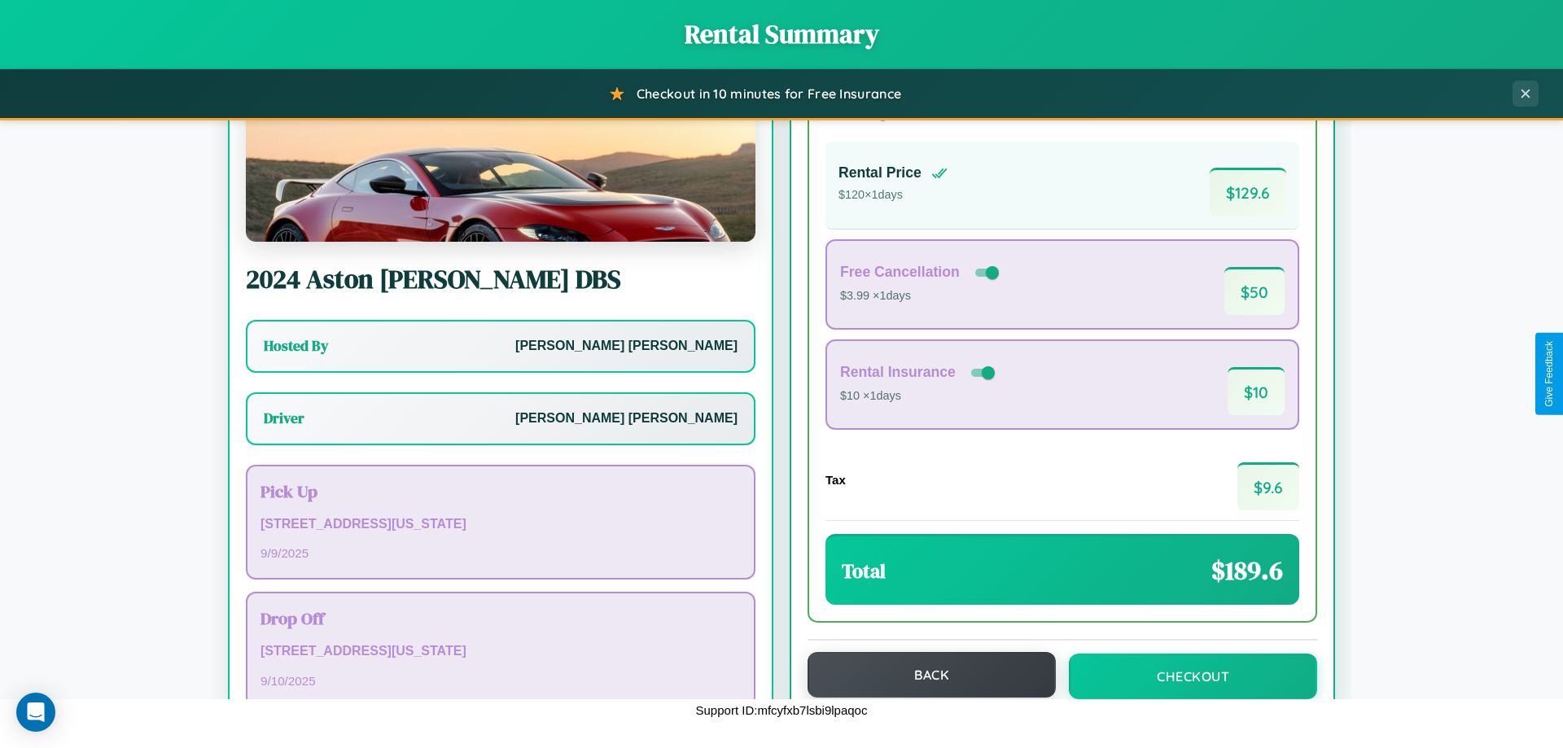
click at [924, 676] on button "Back" at bounding box center [931, 675] width 248 height 46
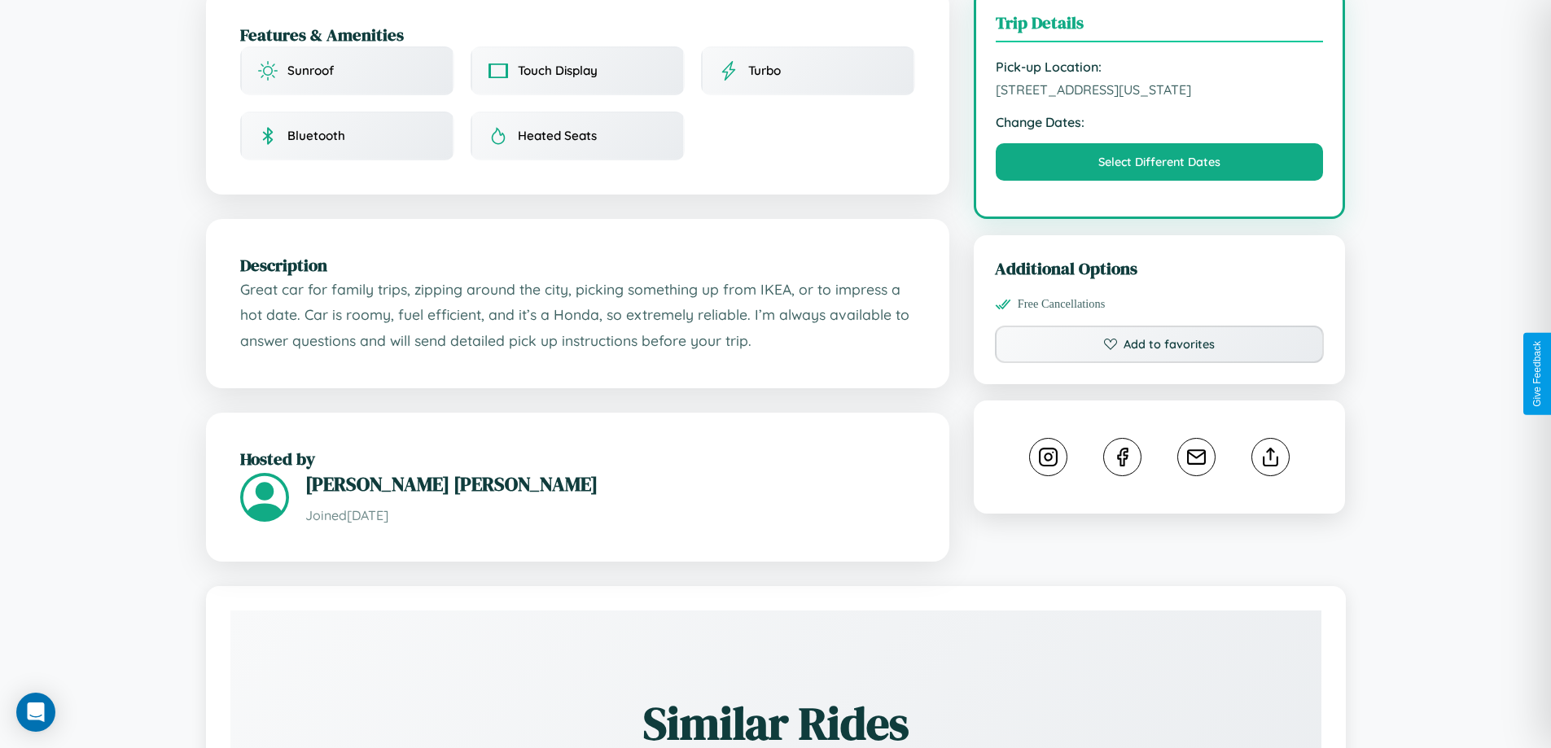
scroll to position [551, 0]
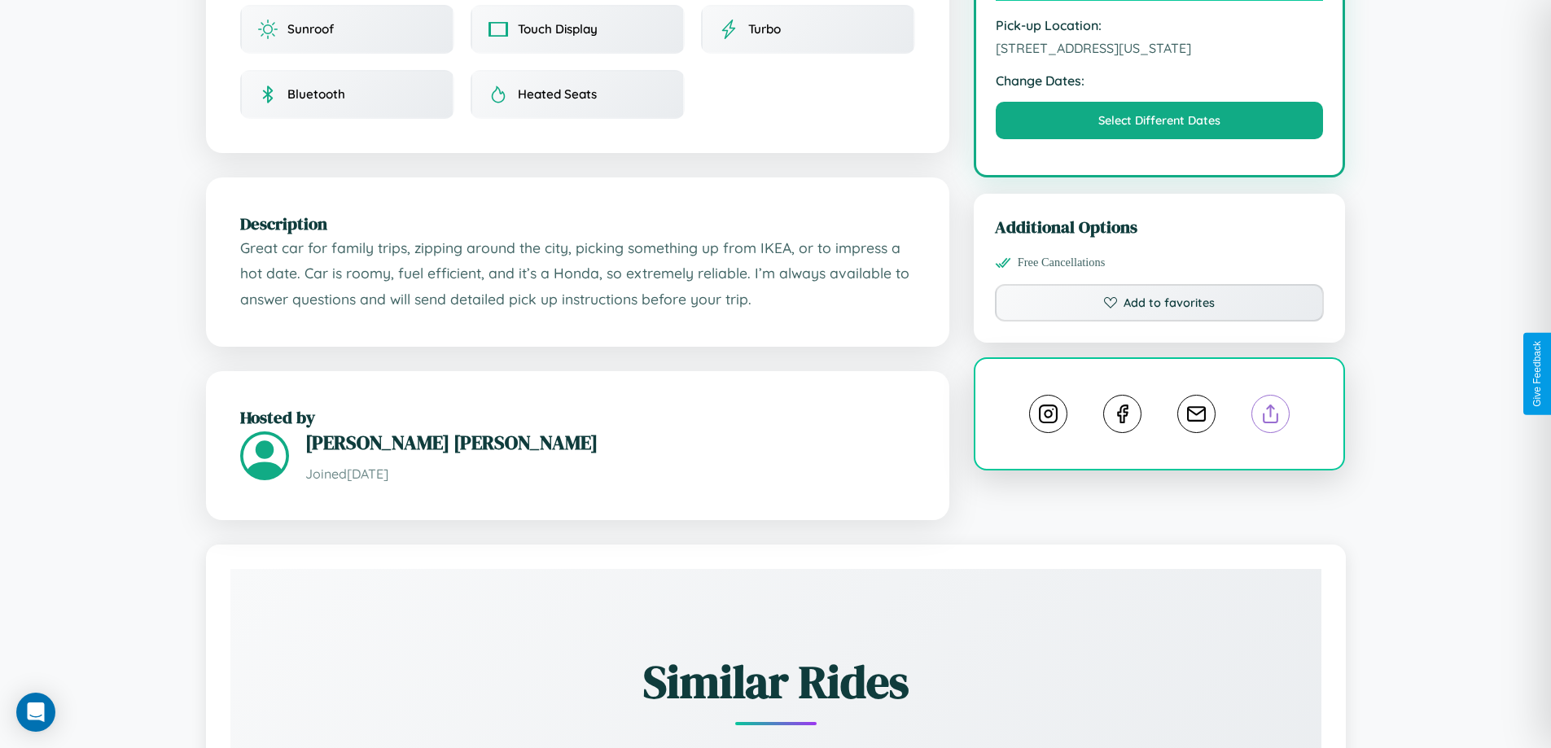
click at [1271, 405] on line at bounding box center [1271, 410] width 0 height 11
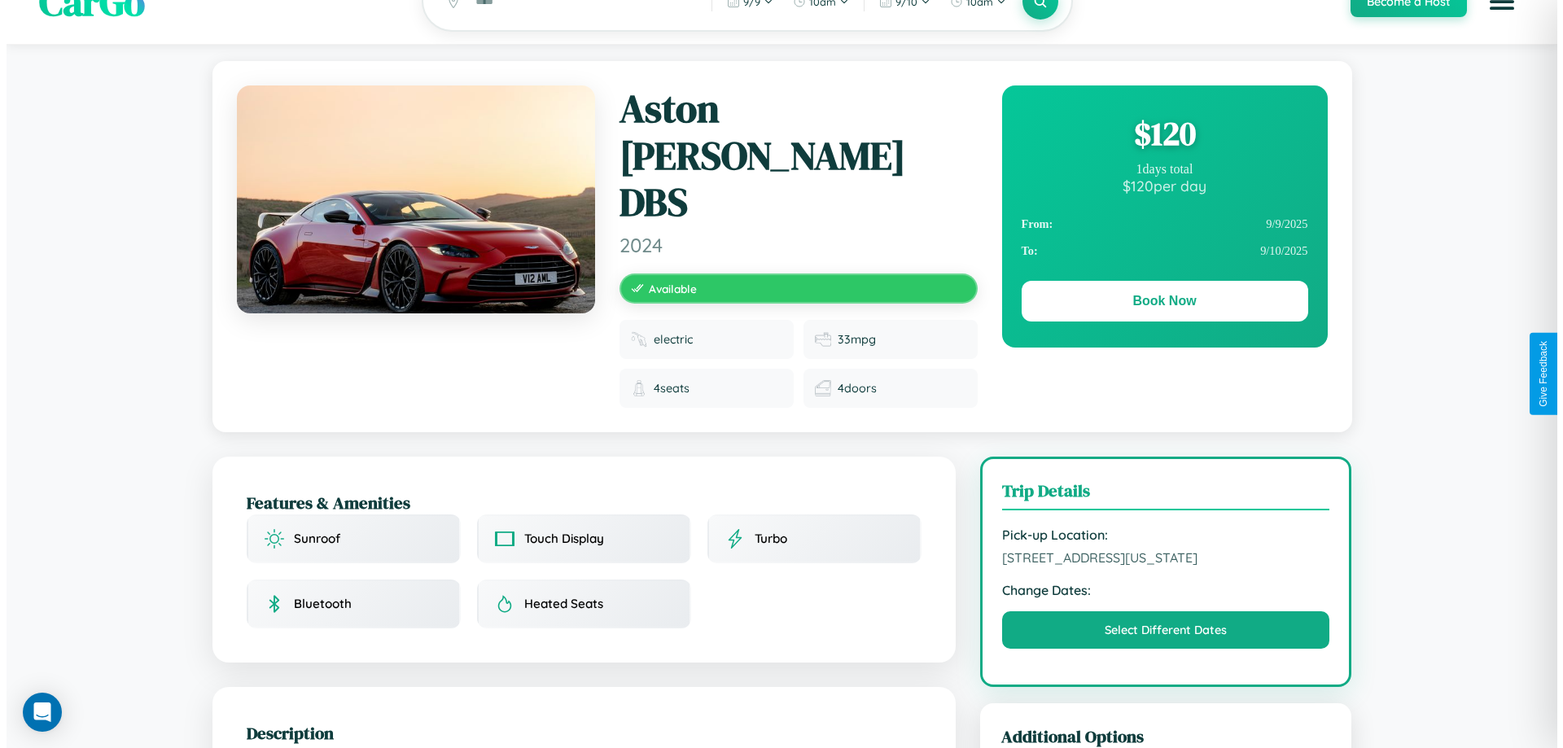
scroll to position [0, 0]
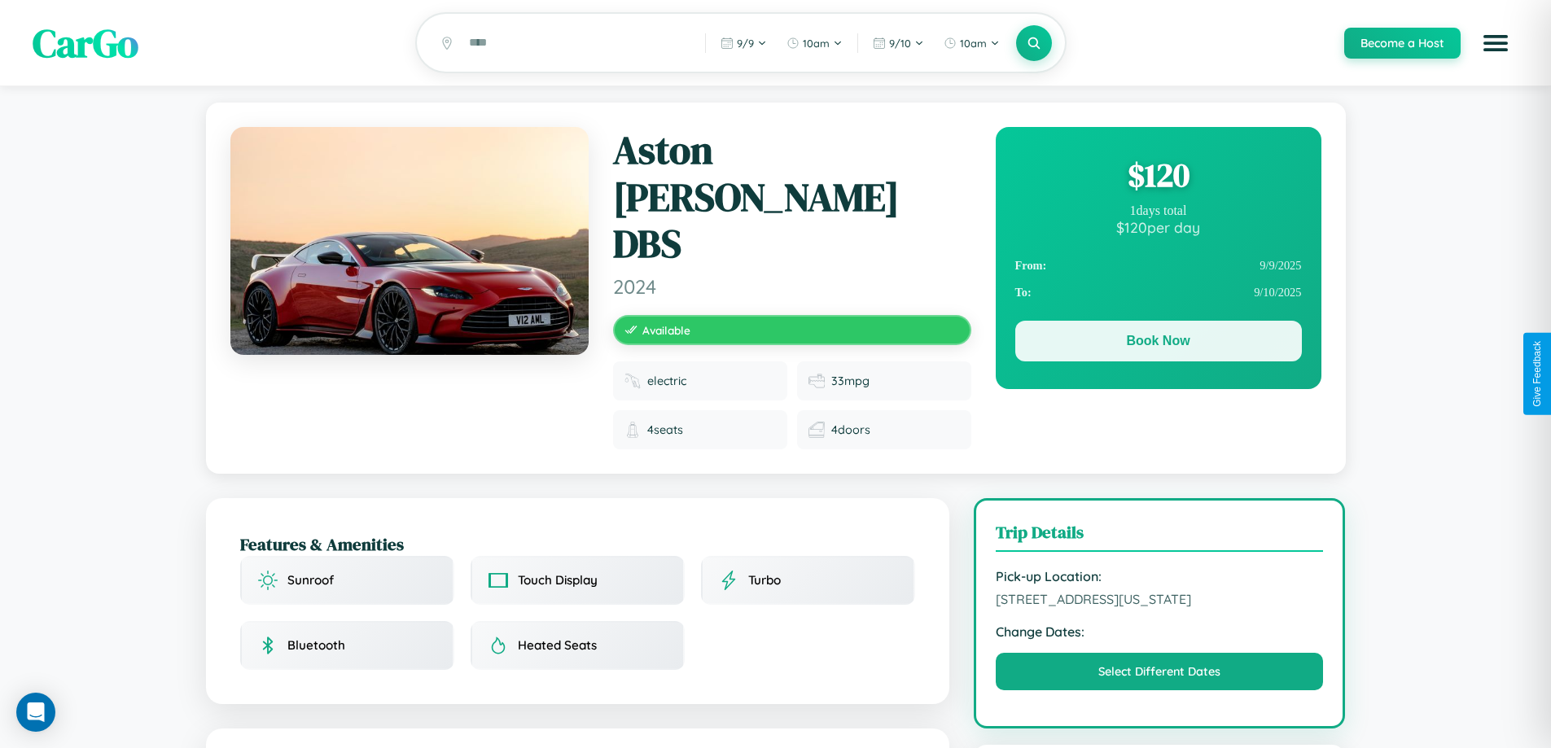
click at [1157, 343] on button "Book Now" at bounding box center [1158, 341] width 287 height 41
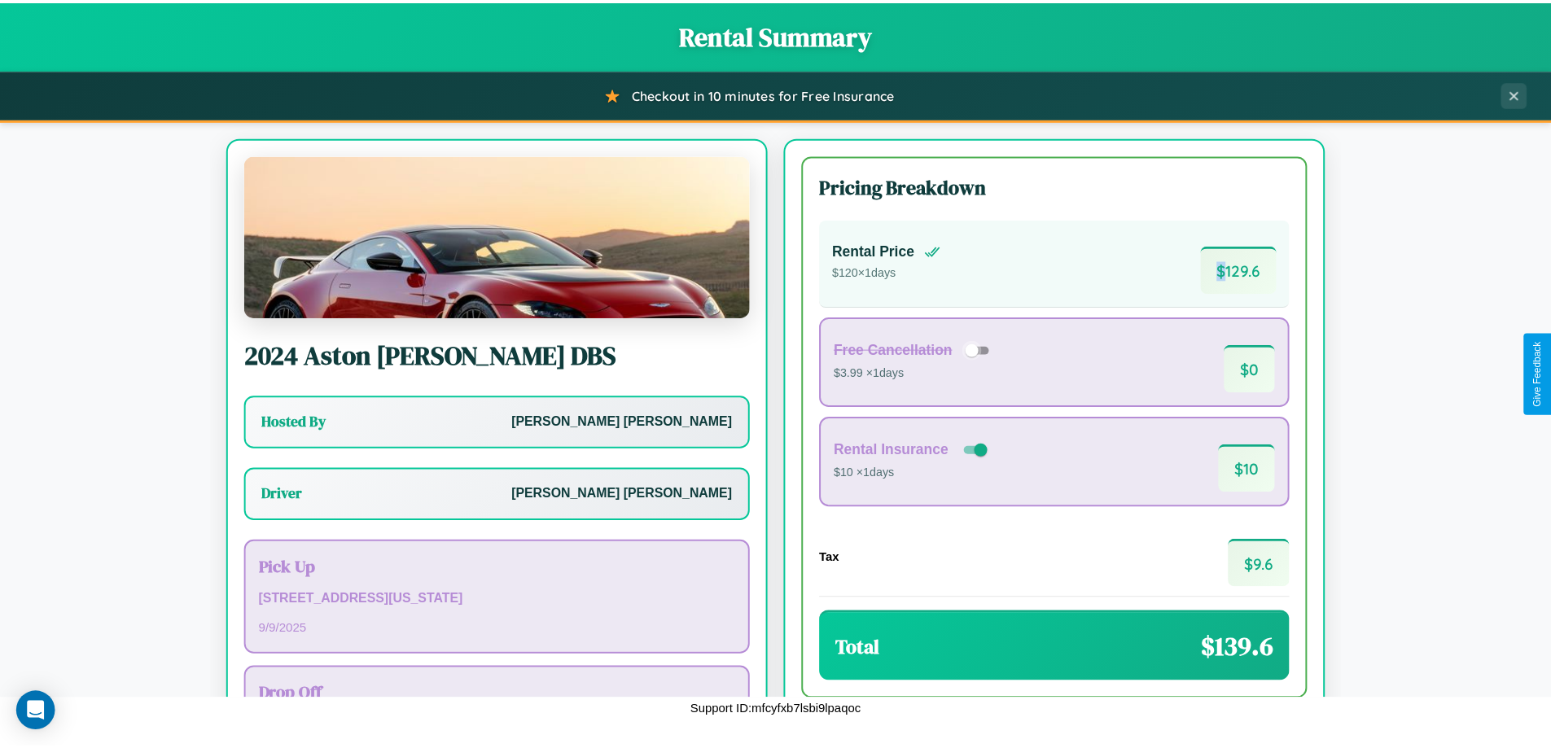
scroll to position [117, 0]
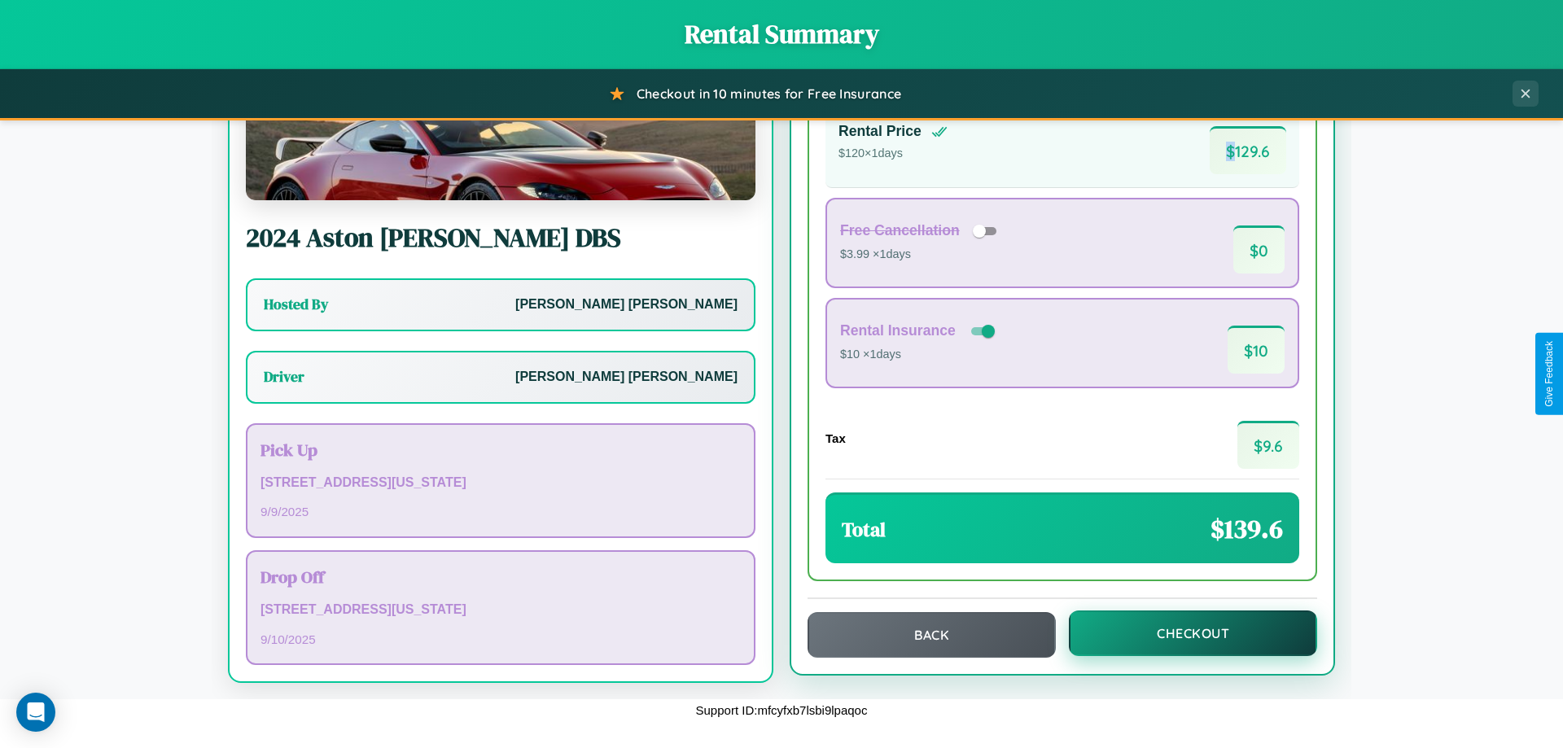
click at [1182, 633] on button "Checkout" at bounding box center [1193, 633] width 248 height 46
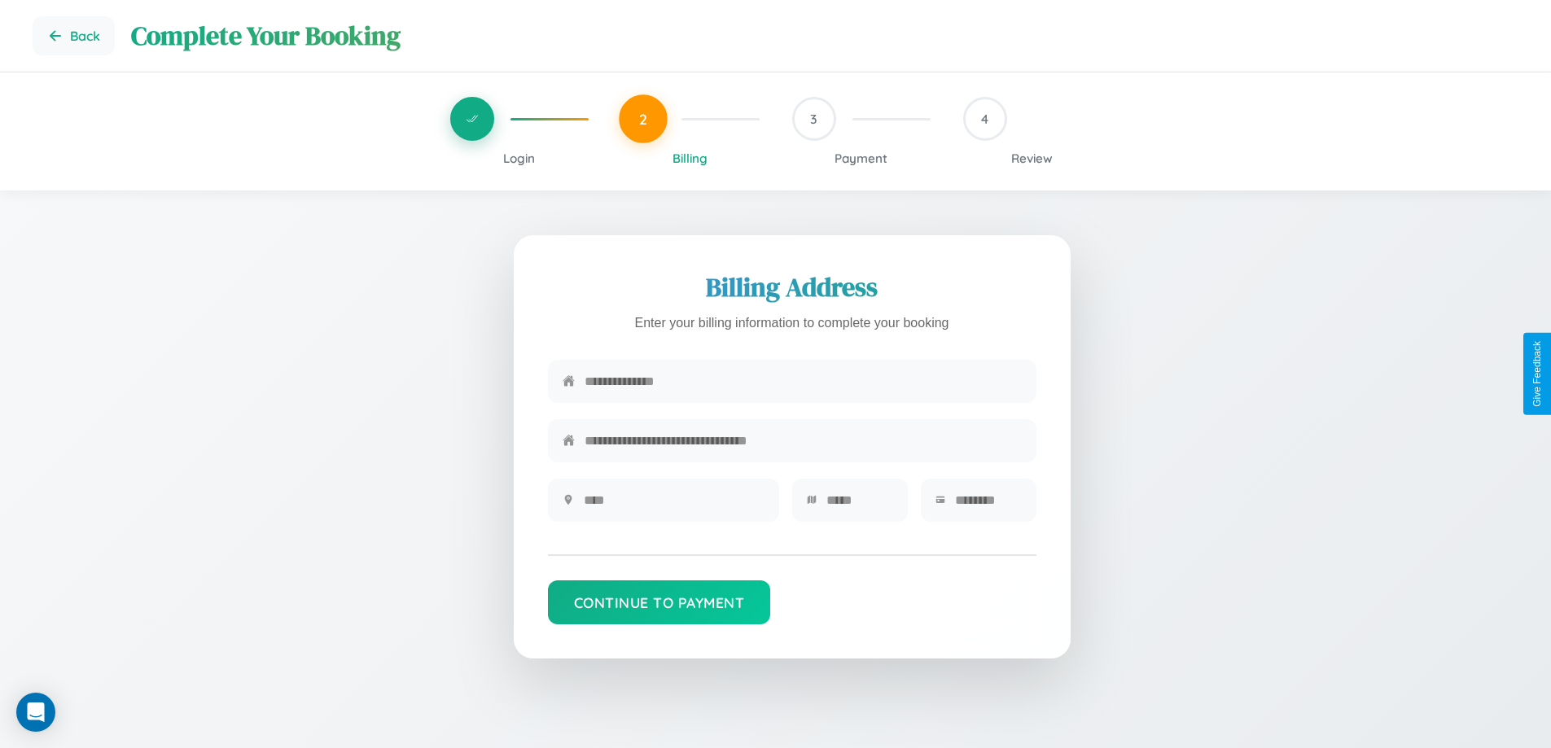
click at [803, 383] on input "text" at bounding box center [802, 381] width 437 height 40
type input "**********"
click at [673, 505] on input "text" at bounding box center [674, 500] width 181 height 40
type input "********"
click at [859, 505] on input "text" at bounding box center [859, 500] width 67 height 40
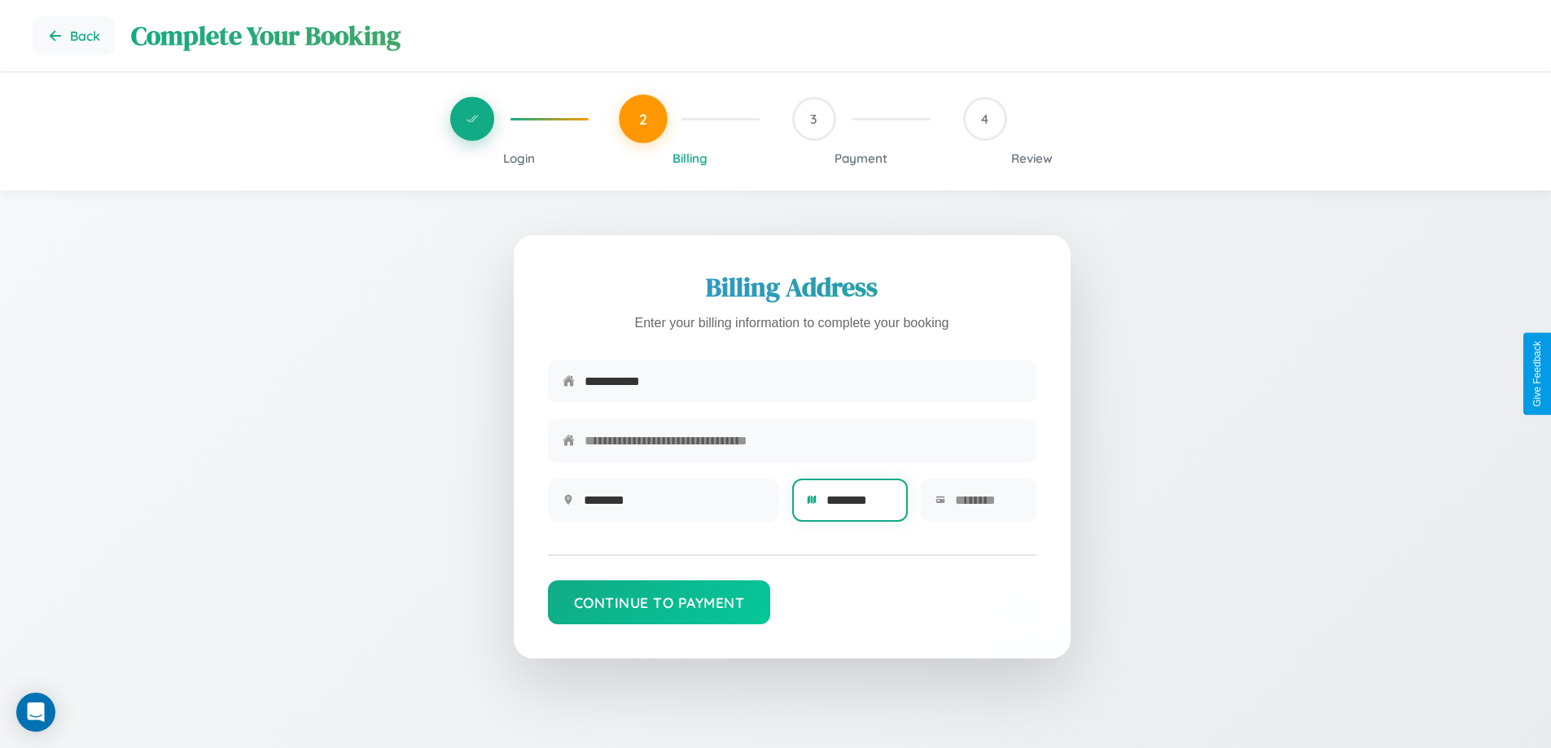
type input "********"
click at [987, 505] on input "text" at bounding box center [988, 500] width 67 height 40
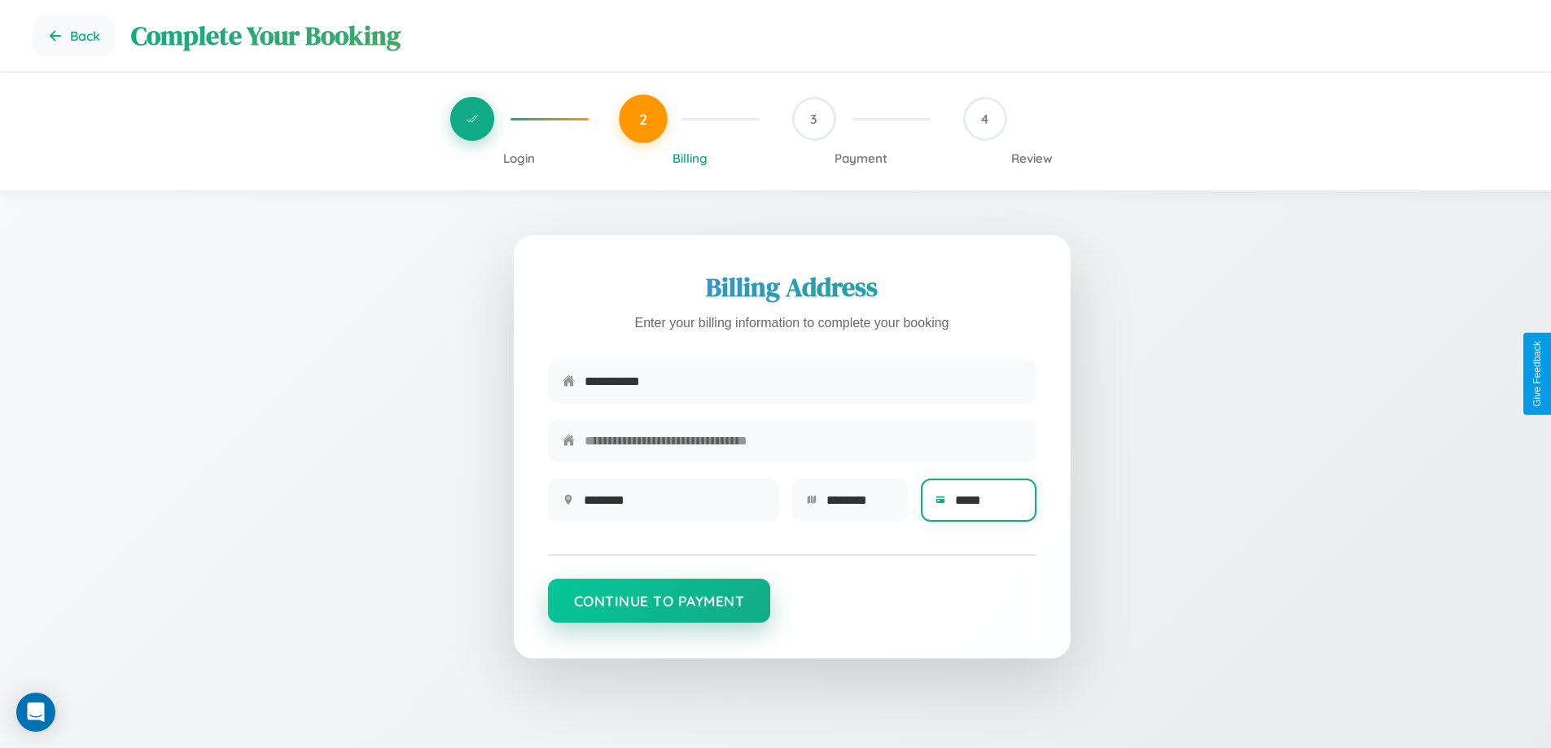
type input "*****"
click at [659, 609] on button "Continue to Payment" at bounding box center [659, 601] width 223 height 44
